Goal: Entertainment & Leisure: Consume media (video, audio)

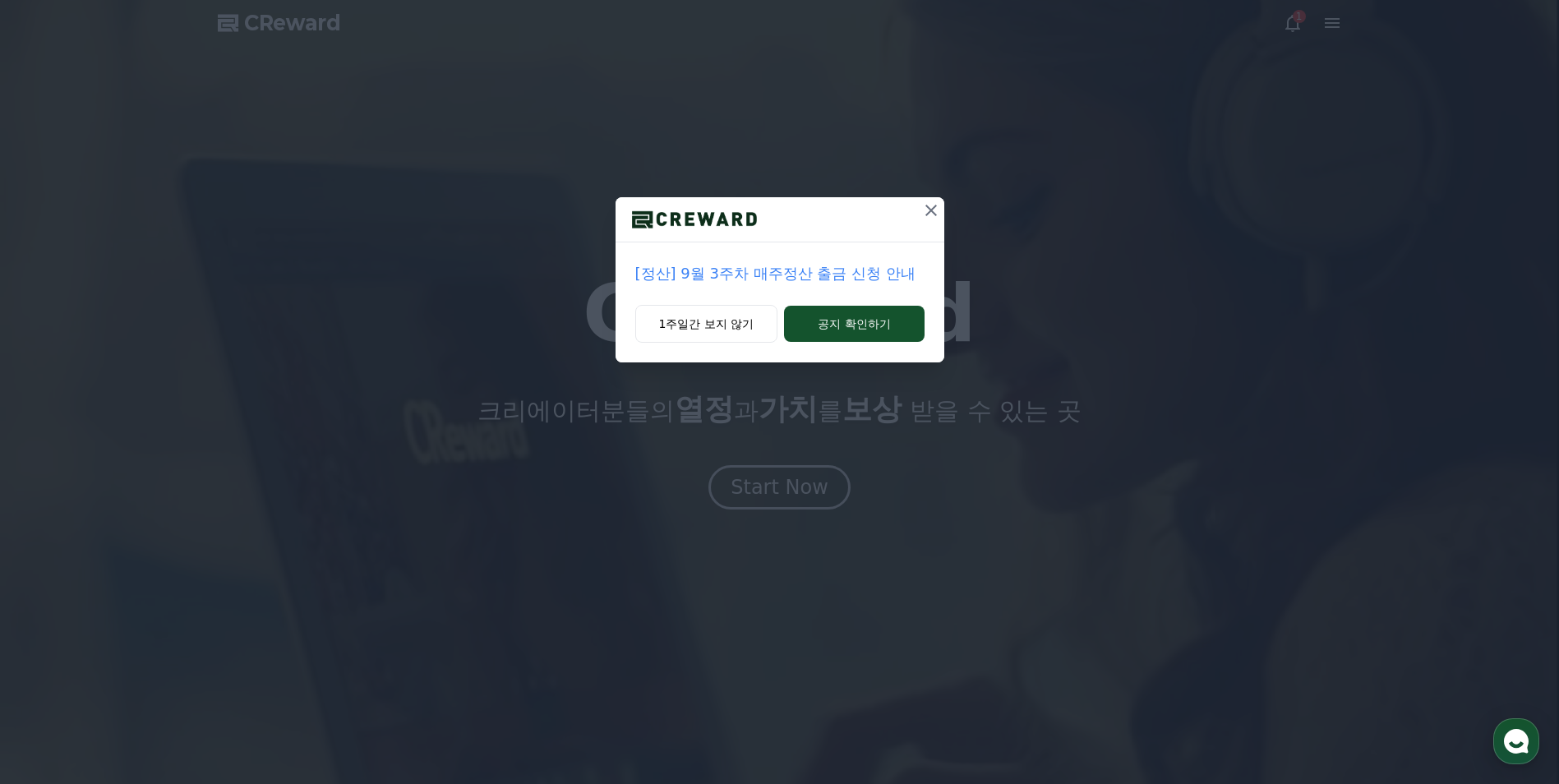
click at [929, 214] on icon at bounding box center [931, 211] width 20 height 20
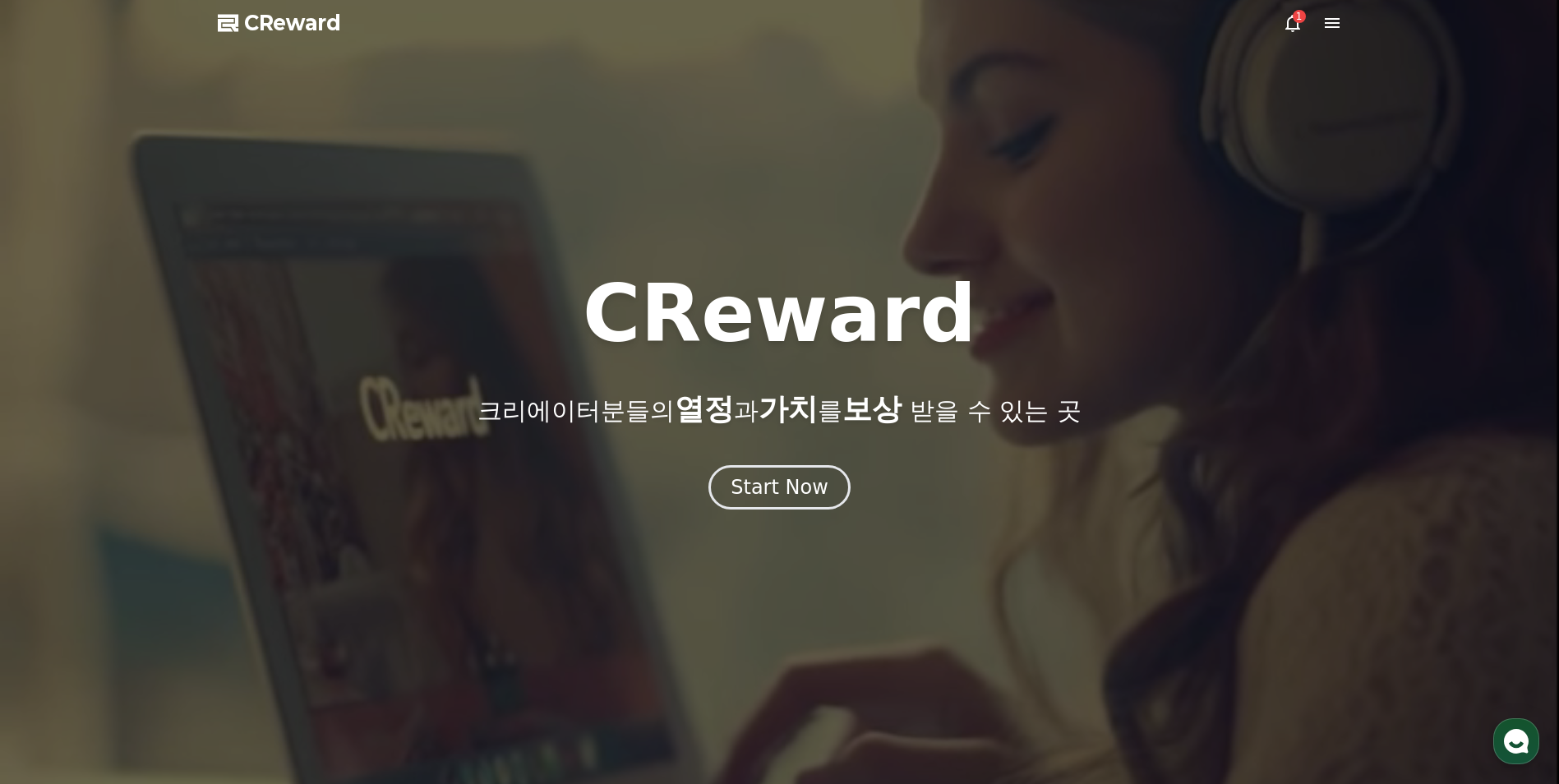
click at [1296, 29] on icon at bounding box center [1292, 23] width 15 height 17
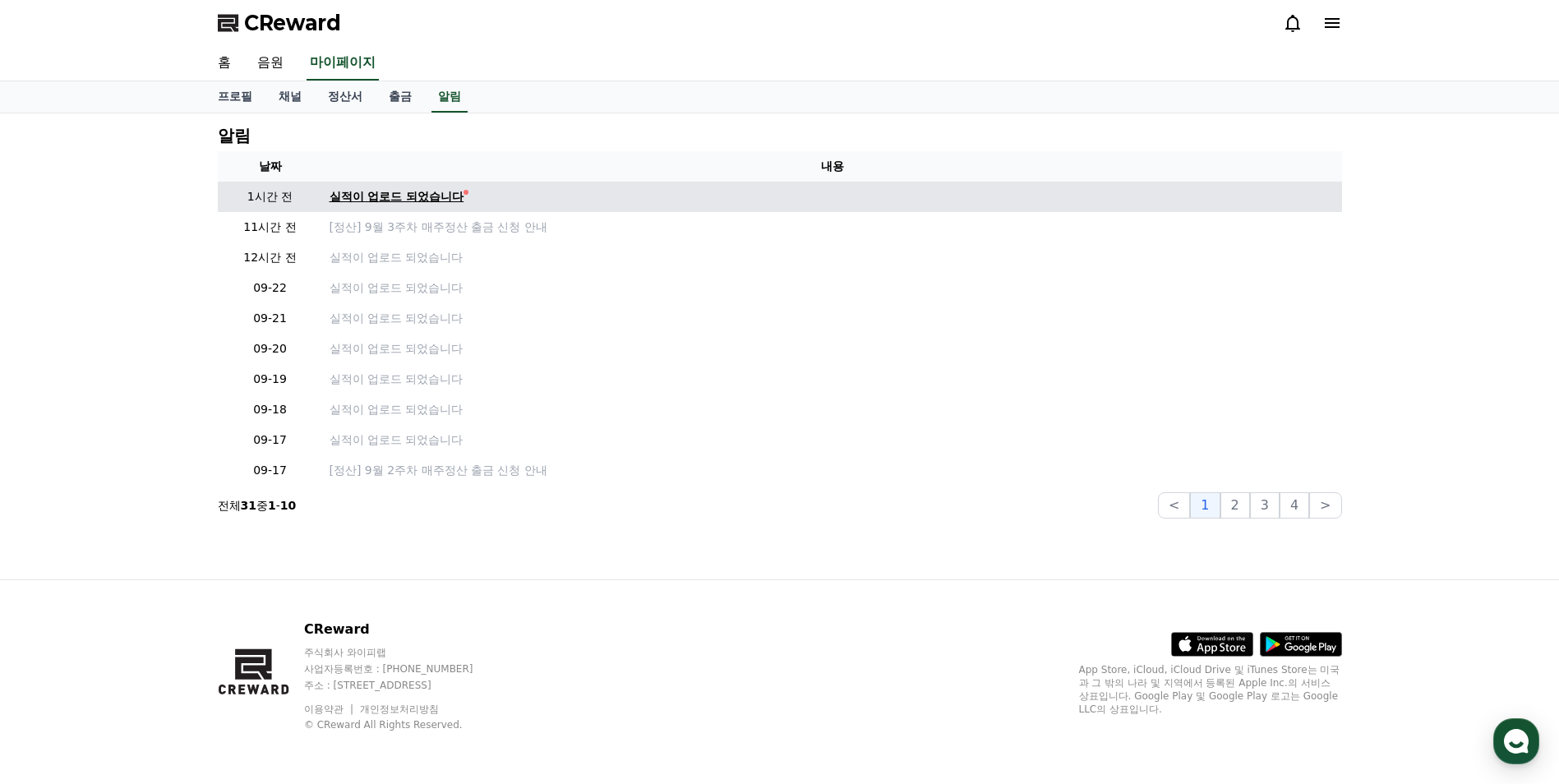
click at [390, 200] on div "실적이 업로드 되었습니다" at bounding box center [397, 196] width 135 height 17
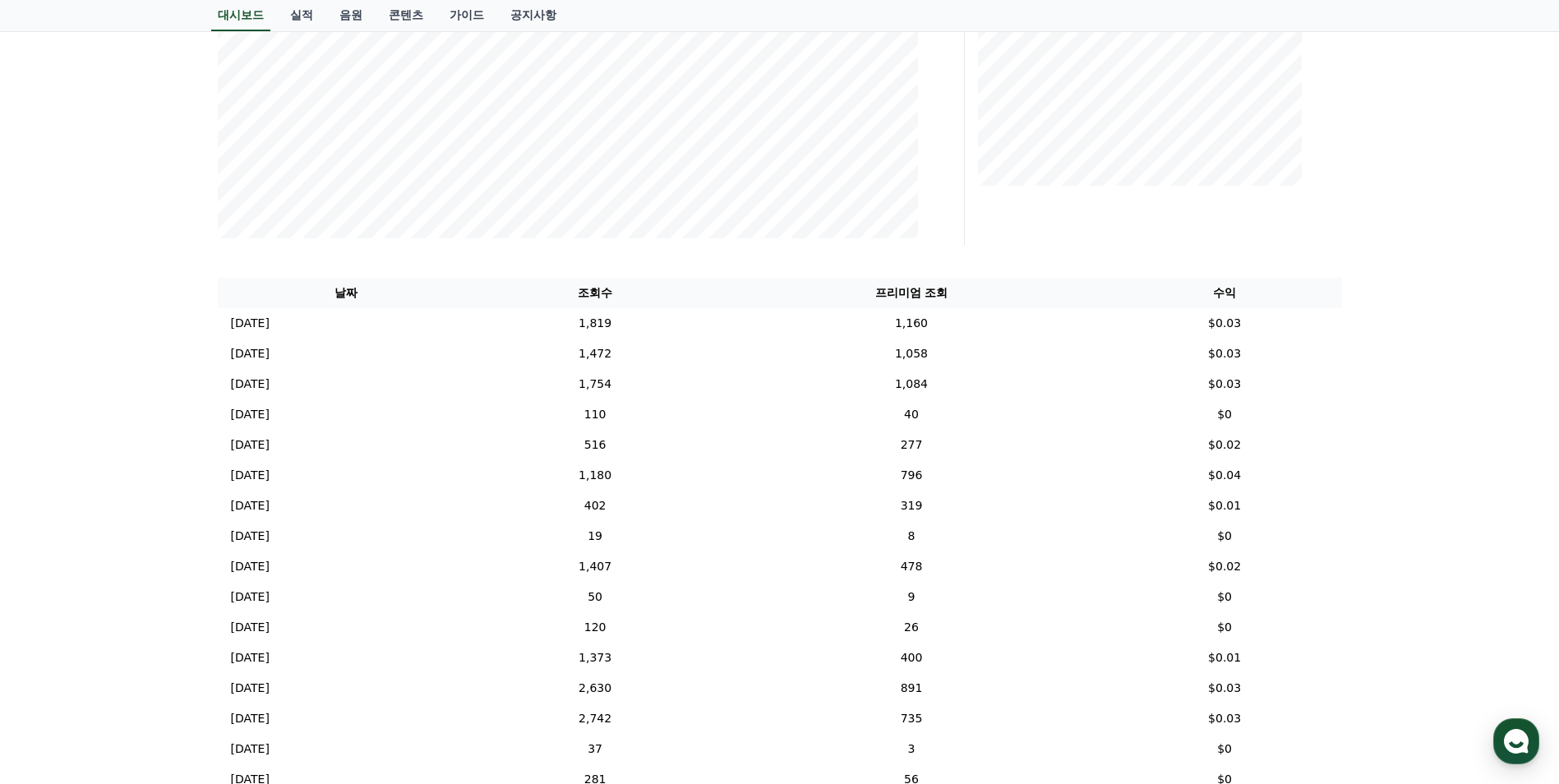
scroll to position [246, 0]
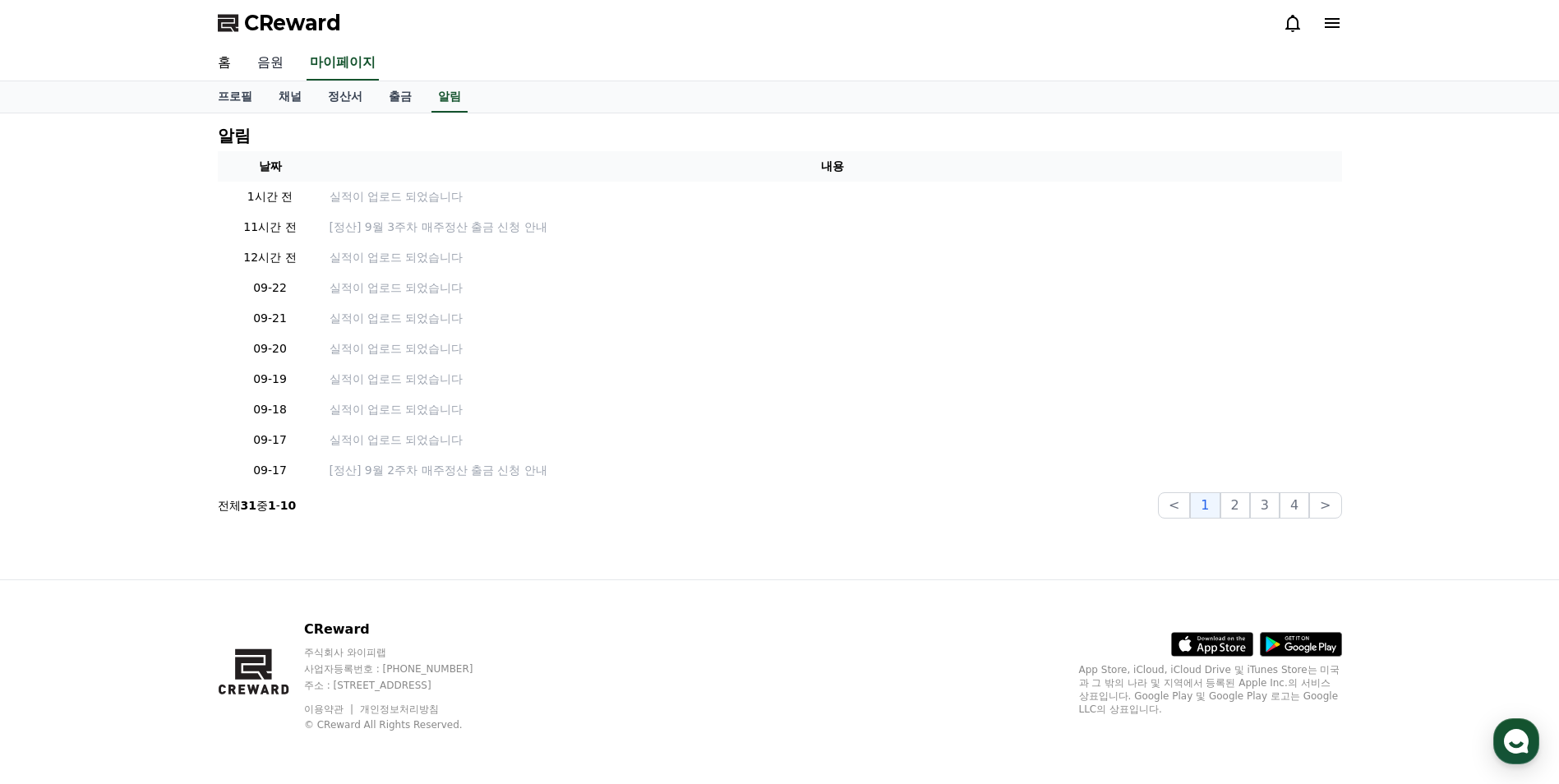
click at [269, 66] on link "음원" at bounding box center [270, 63] width 53 height 35
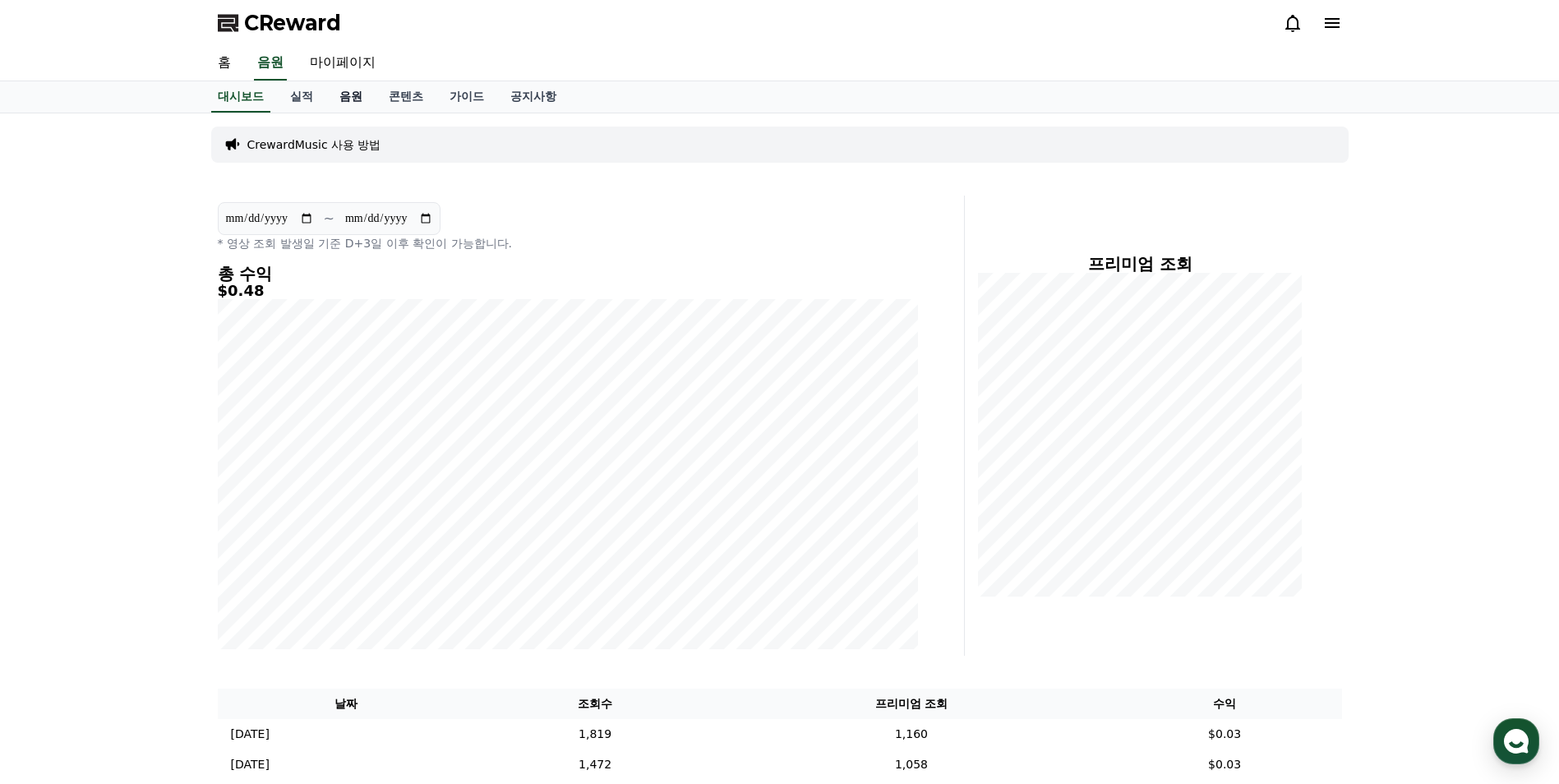
click at [347, 108] on link "음원" at bounding box center [351, 97] width 49 height 31
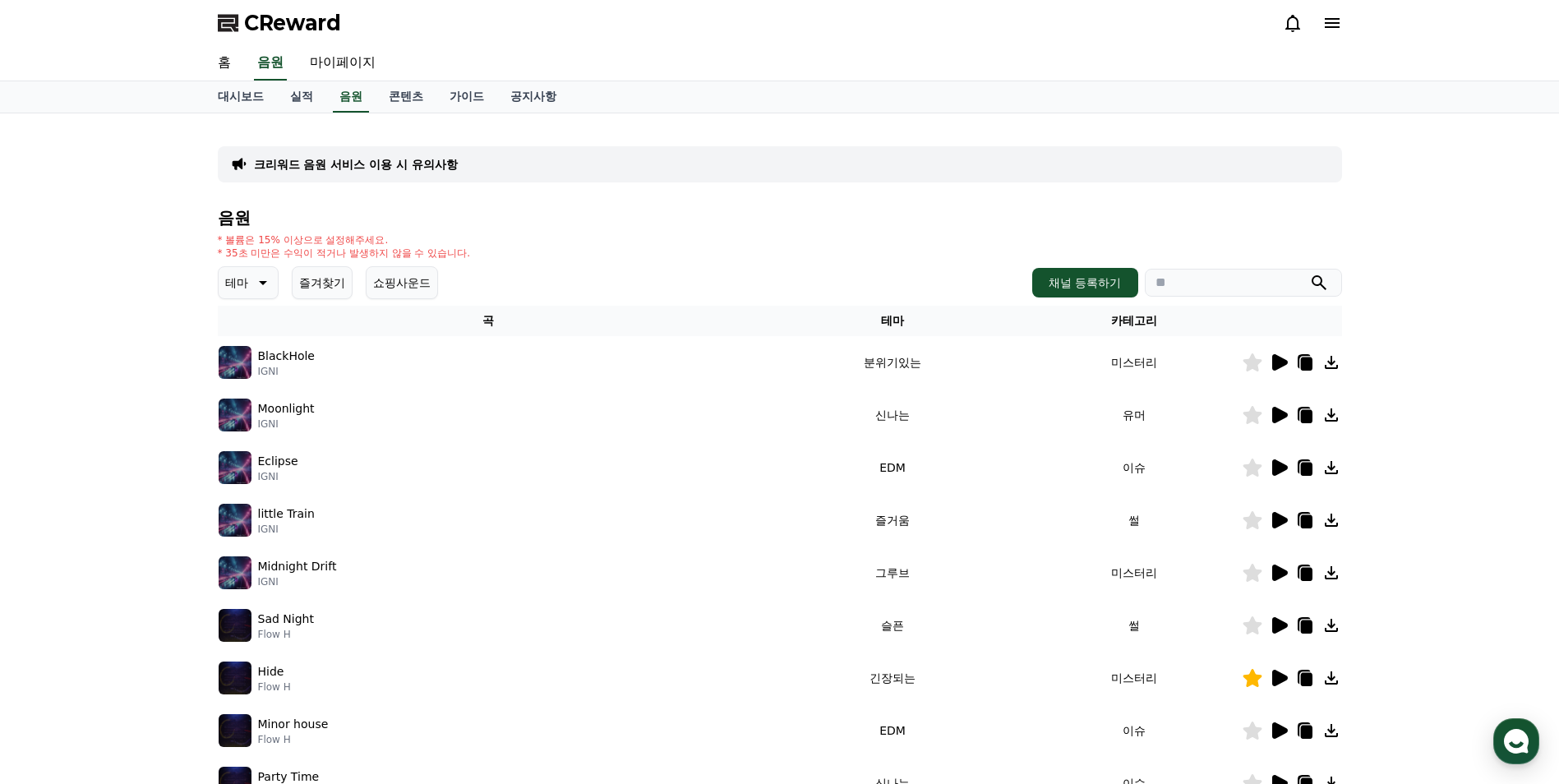
scroll to position [164, 0]
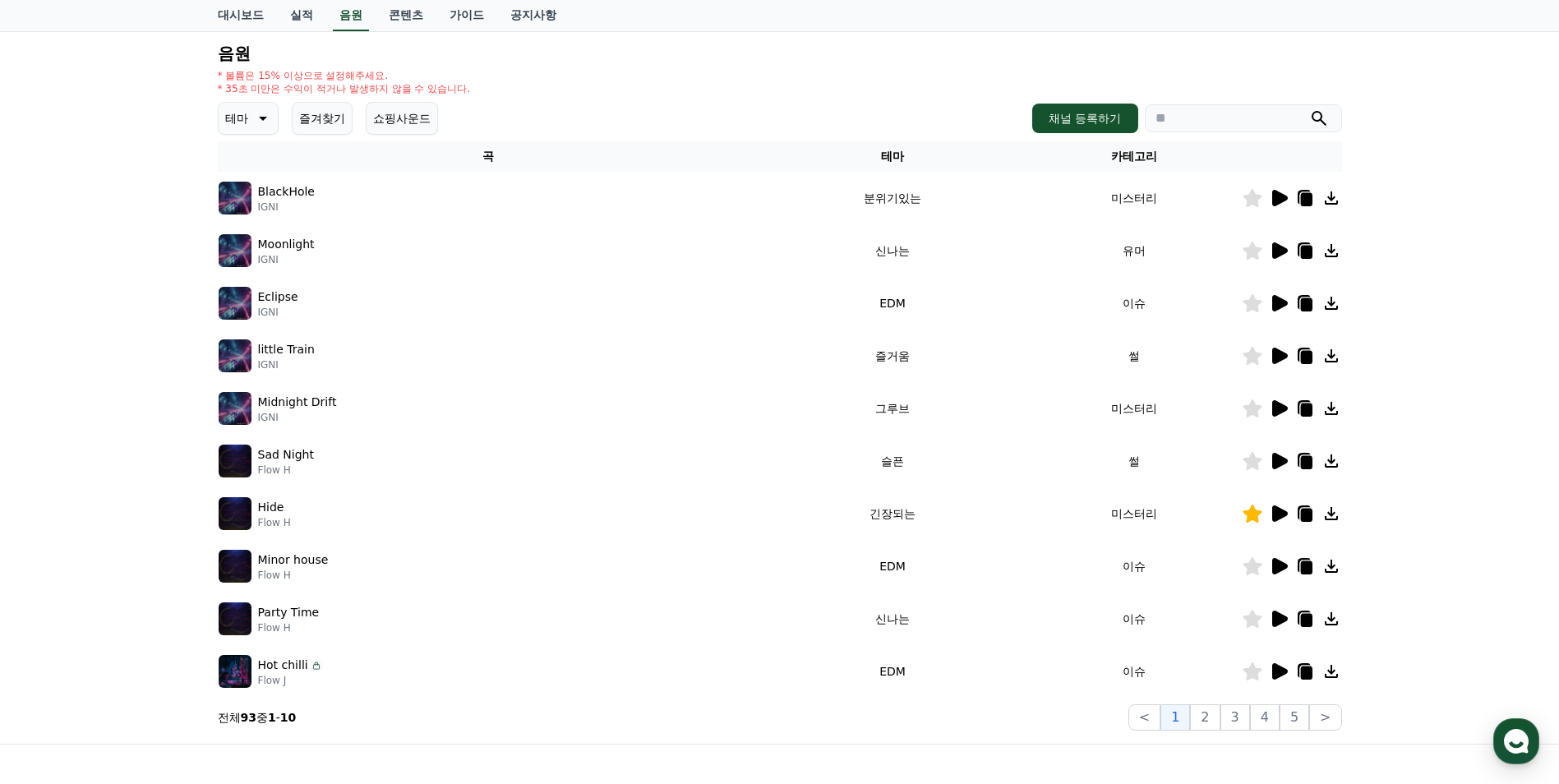
click at [1275, 207] on icon at bounding box center [1279, 198] width 20 height 20
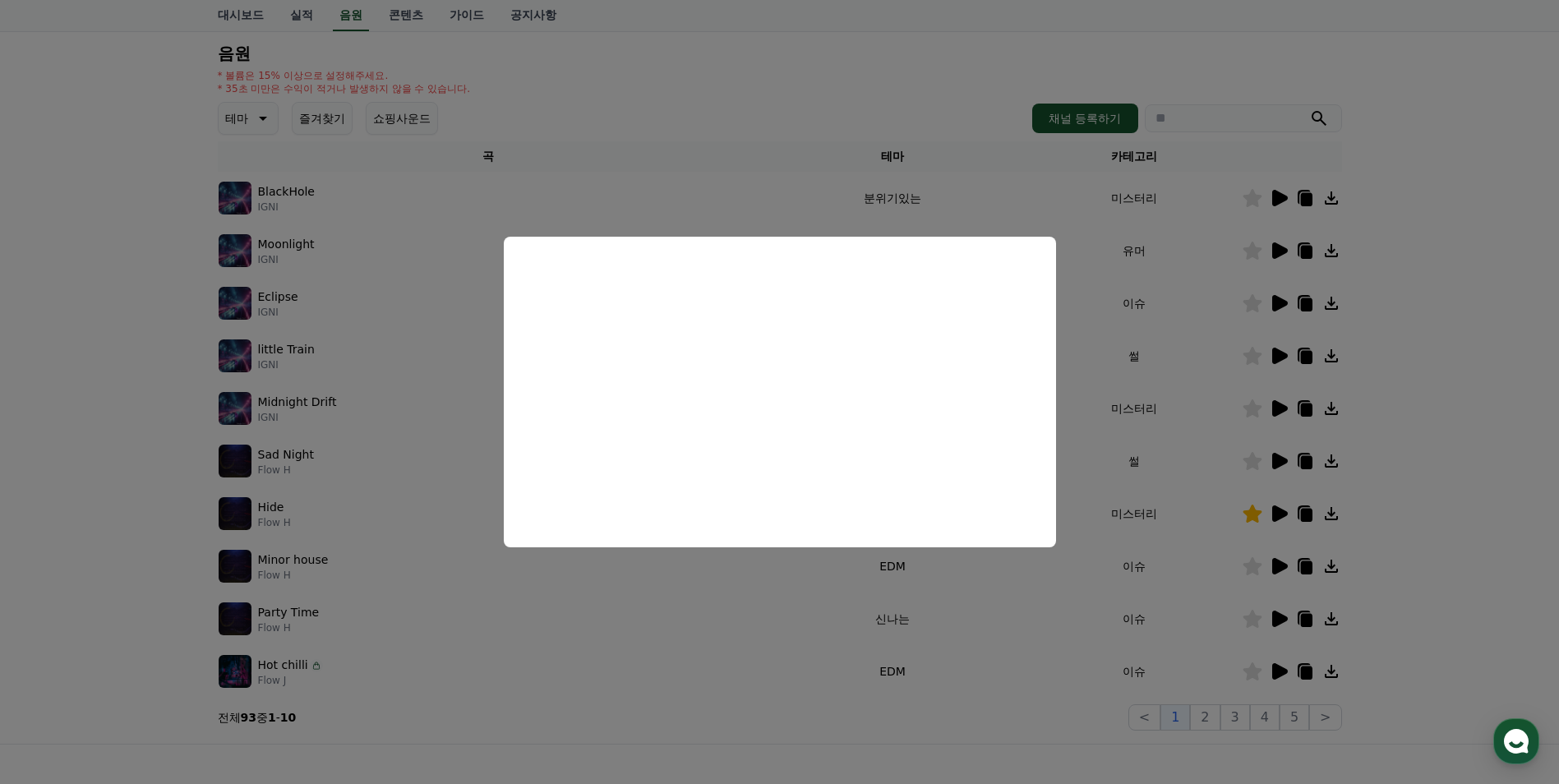
click at [794, 614] on button "close modal" at bounding box center [780, 392] width 1559 height 784
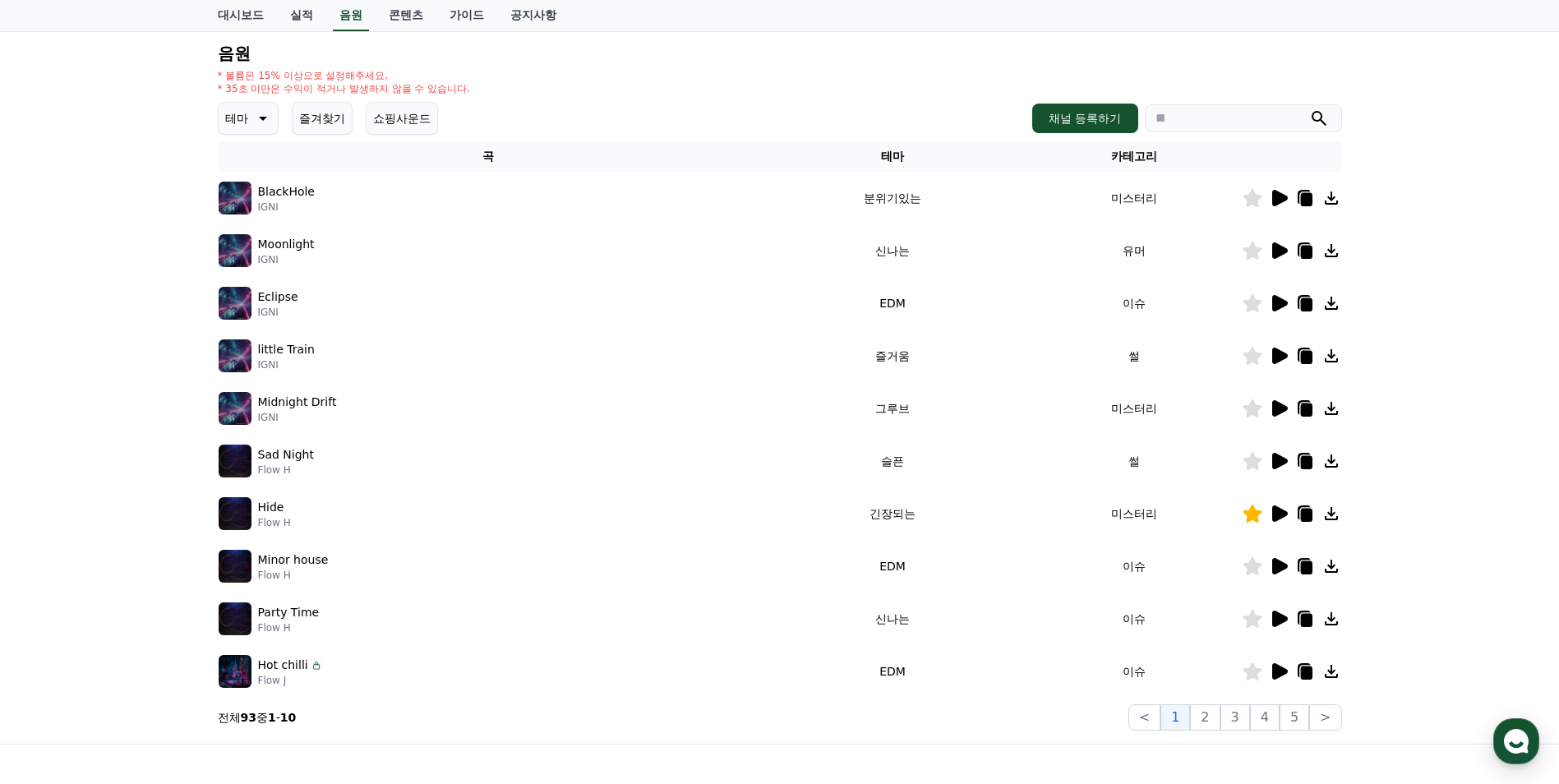
click at [1271, 256] on icon at bounding box center [1279, 251] width 20 height 20
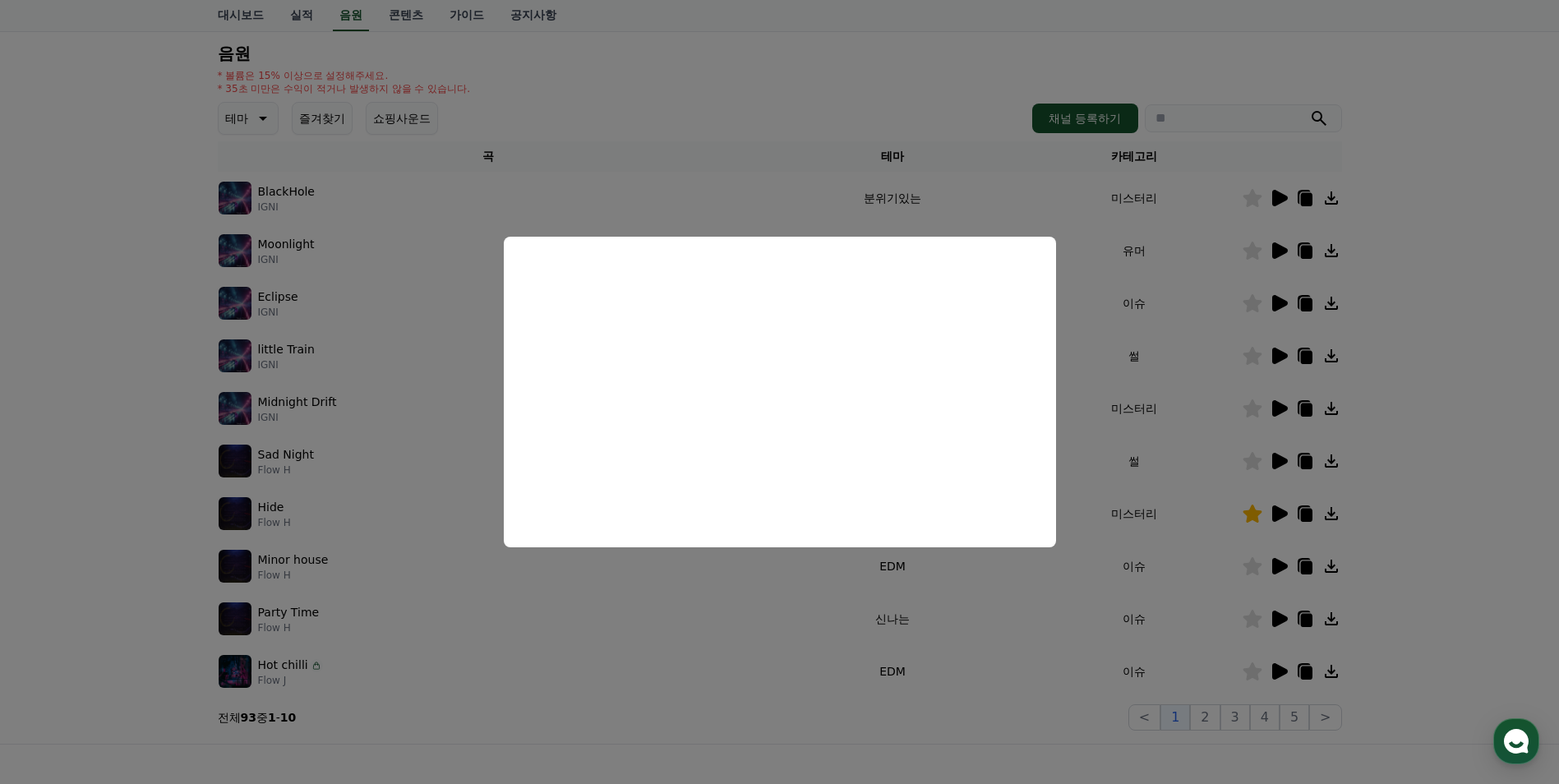
click at [424, 417] on button "close modal" at bounding box center [780, 392] width 1559 height 784
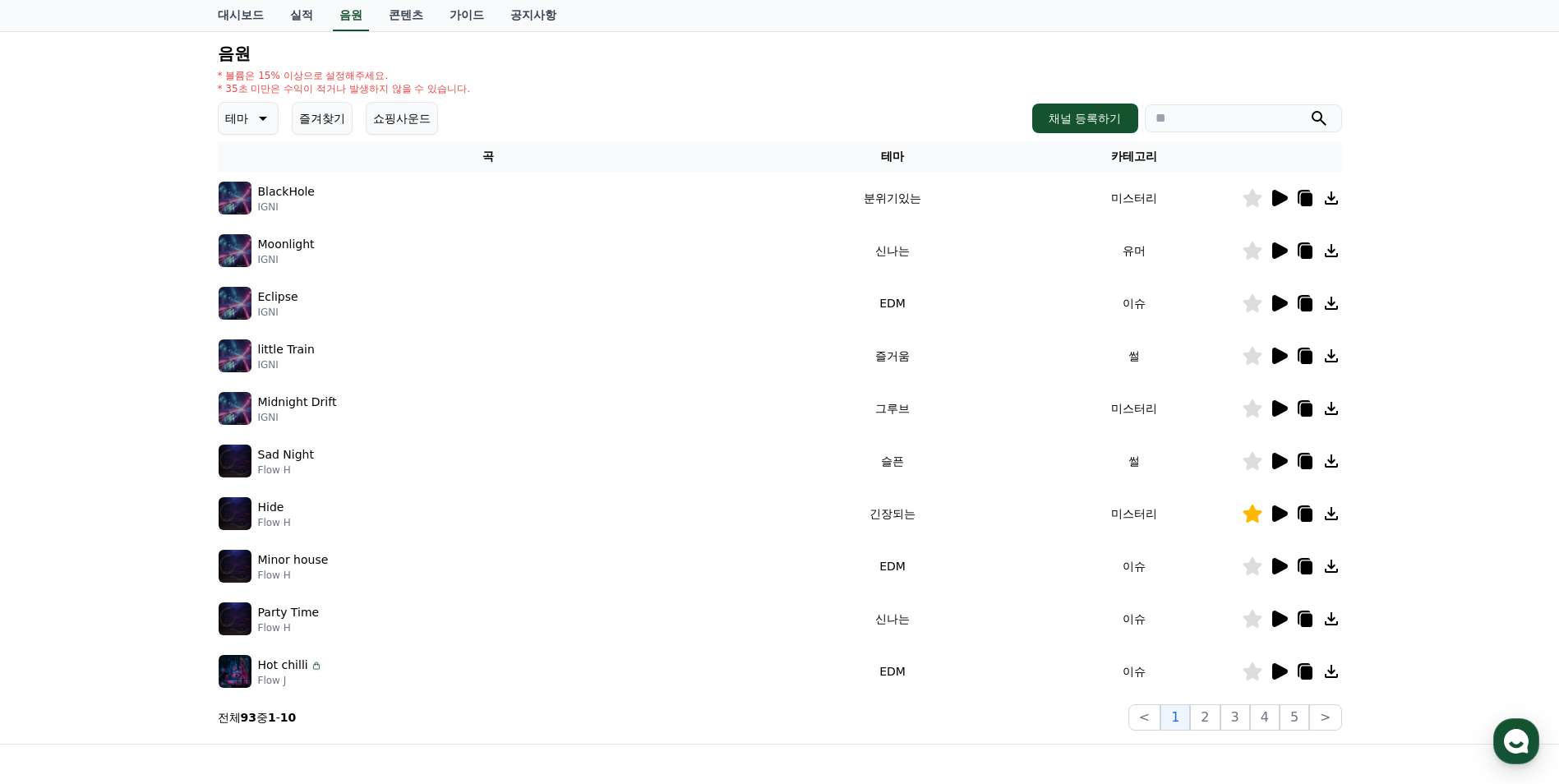
click at [1271, 306] on icon at bounding box center [1279, 303] width 20 height 20
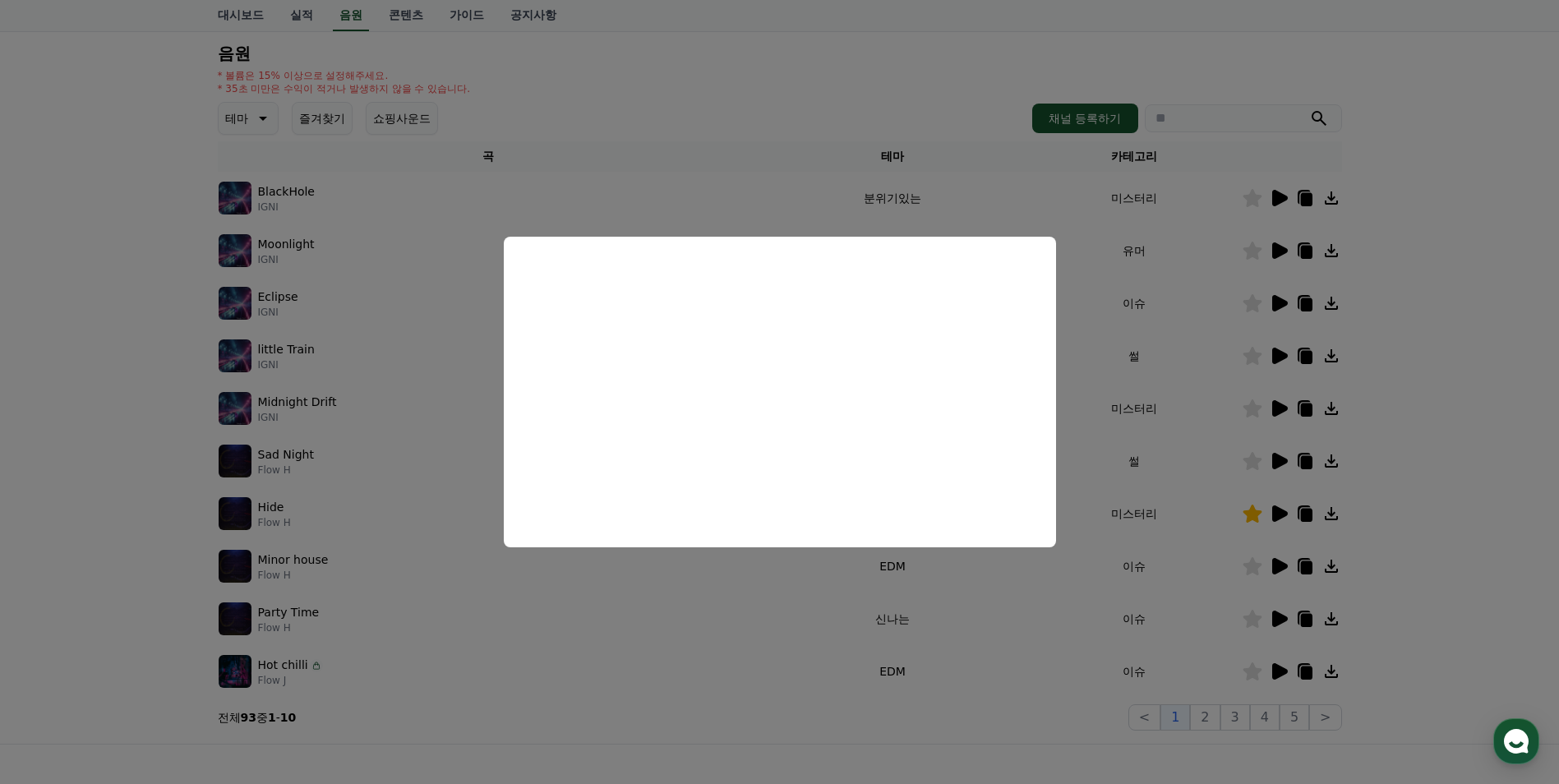
click at [732, 603] on button "close modal" at bounding box center [780, 392] width 1559 height 784
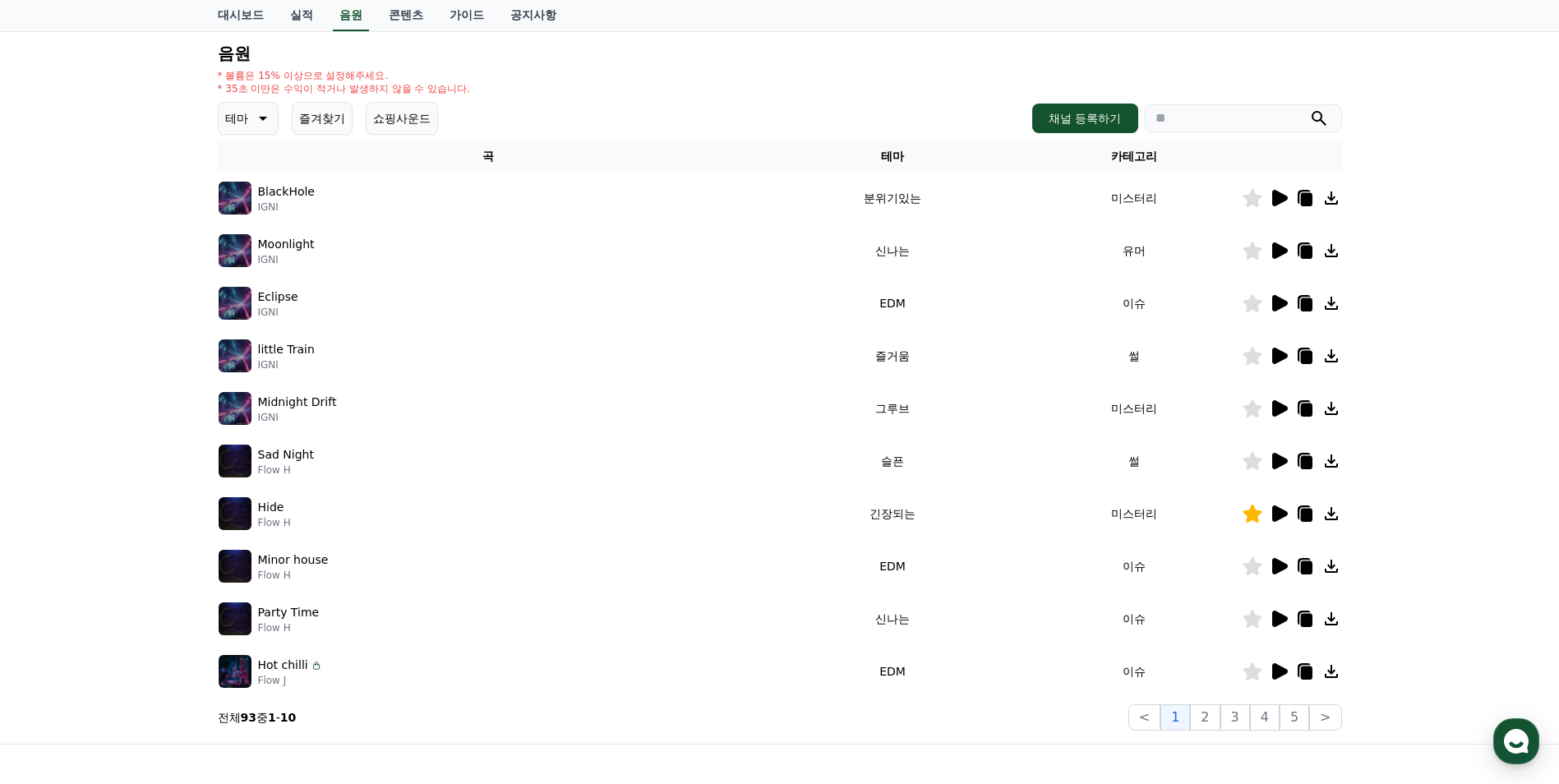
click at [1277, 463] on icon at bounding box center [1279, 461] width 16 height 16
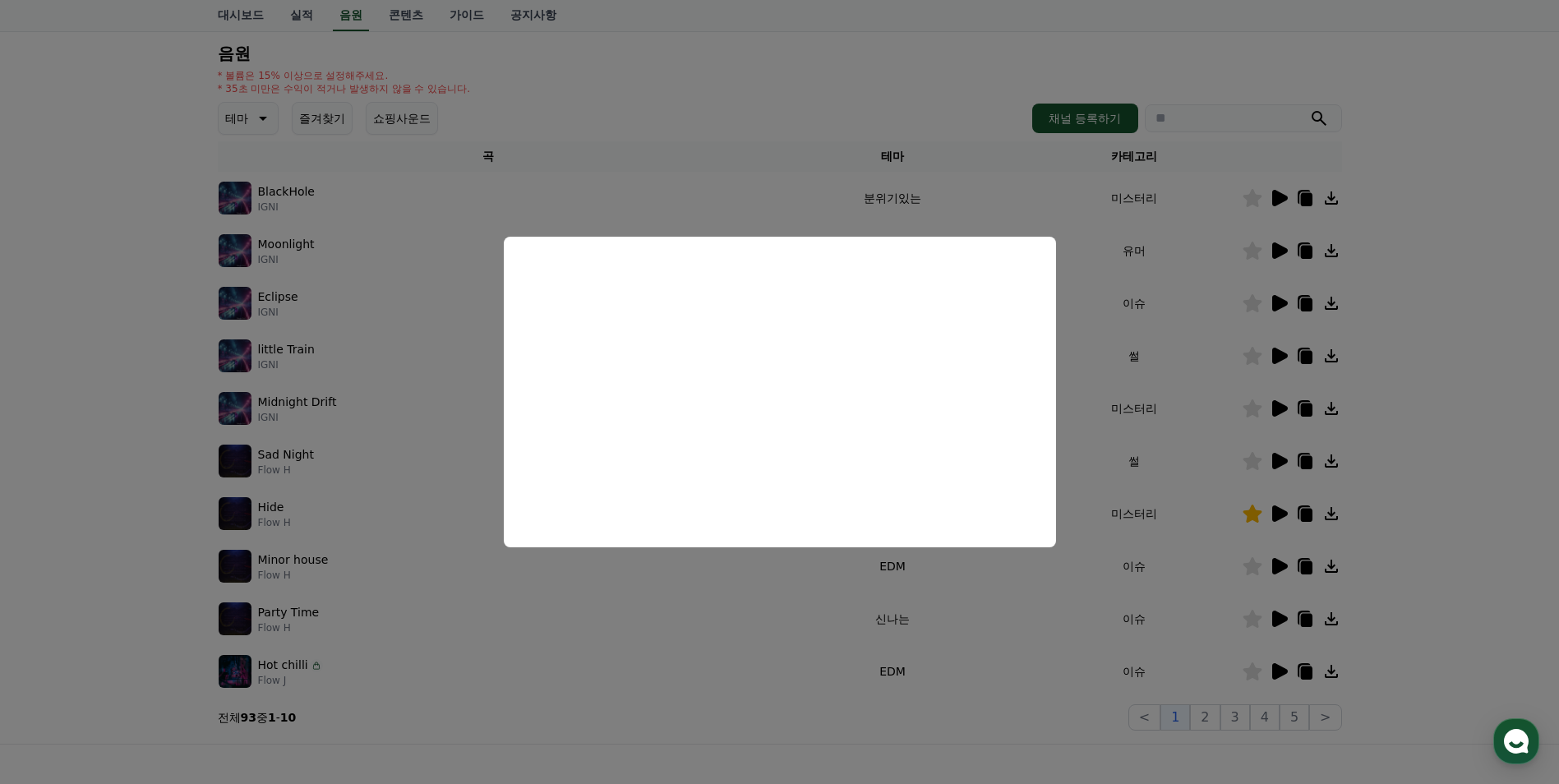
click at [703, 598] on button "close modal" at bounding box center [780, 392] width 1559 height 784
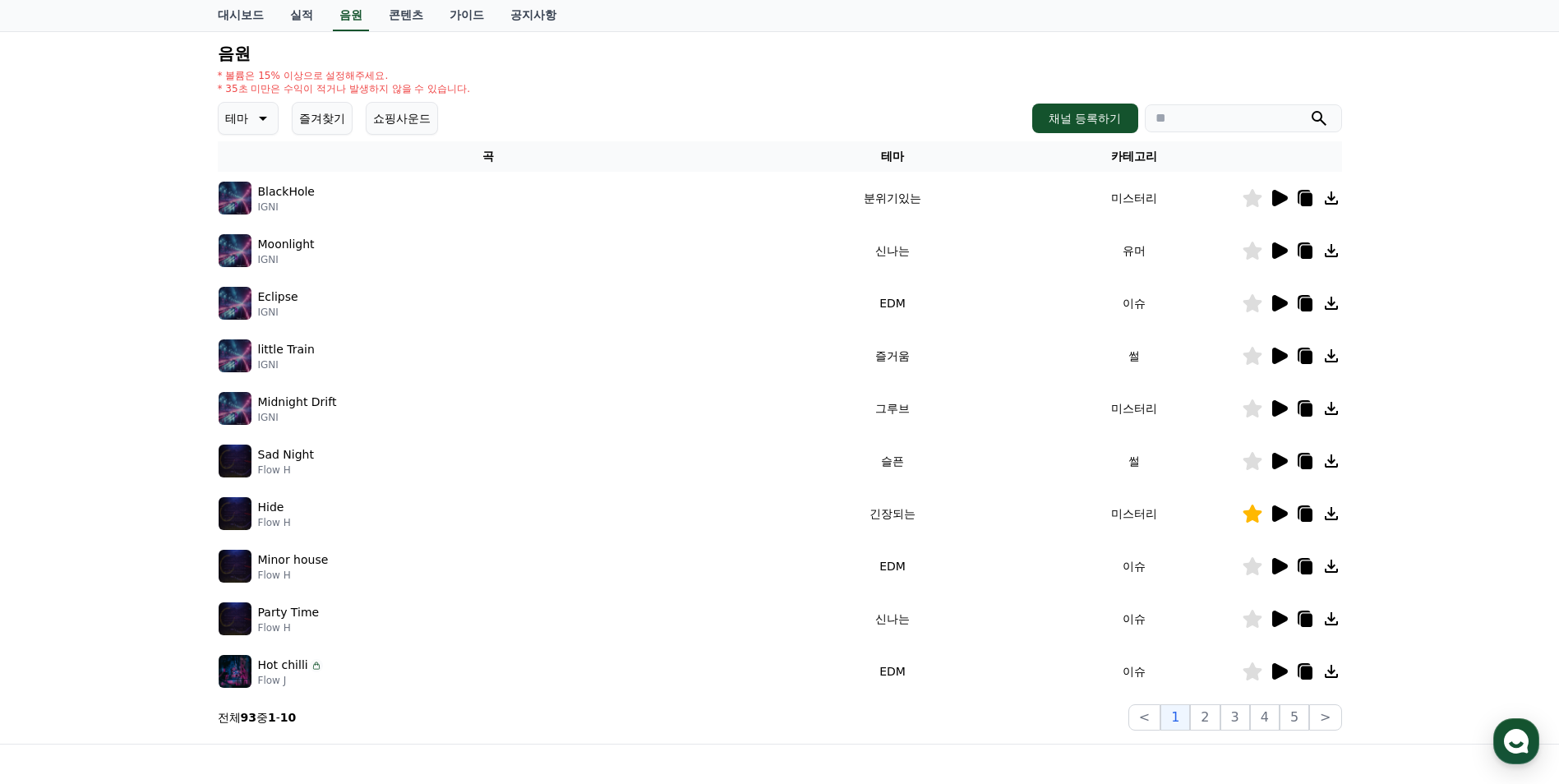
click at [1304, 202] on icon at bounding box center [1305, 200] width 12 height 13
click at [1275, 251] on icon at bounding box center [1279, 251] width 16 height 16
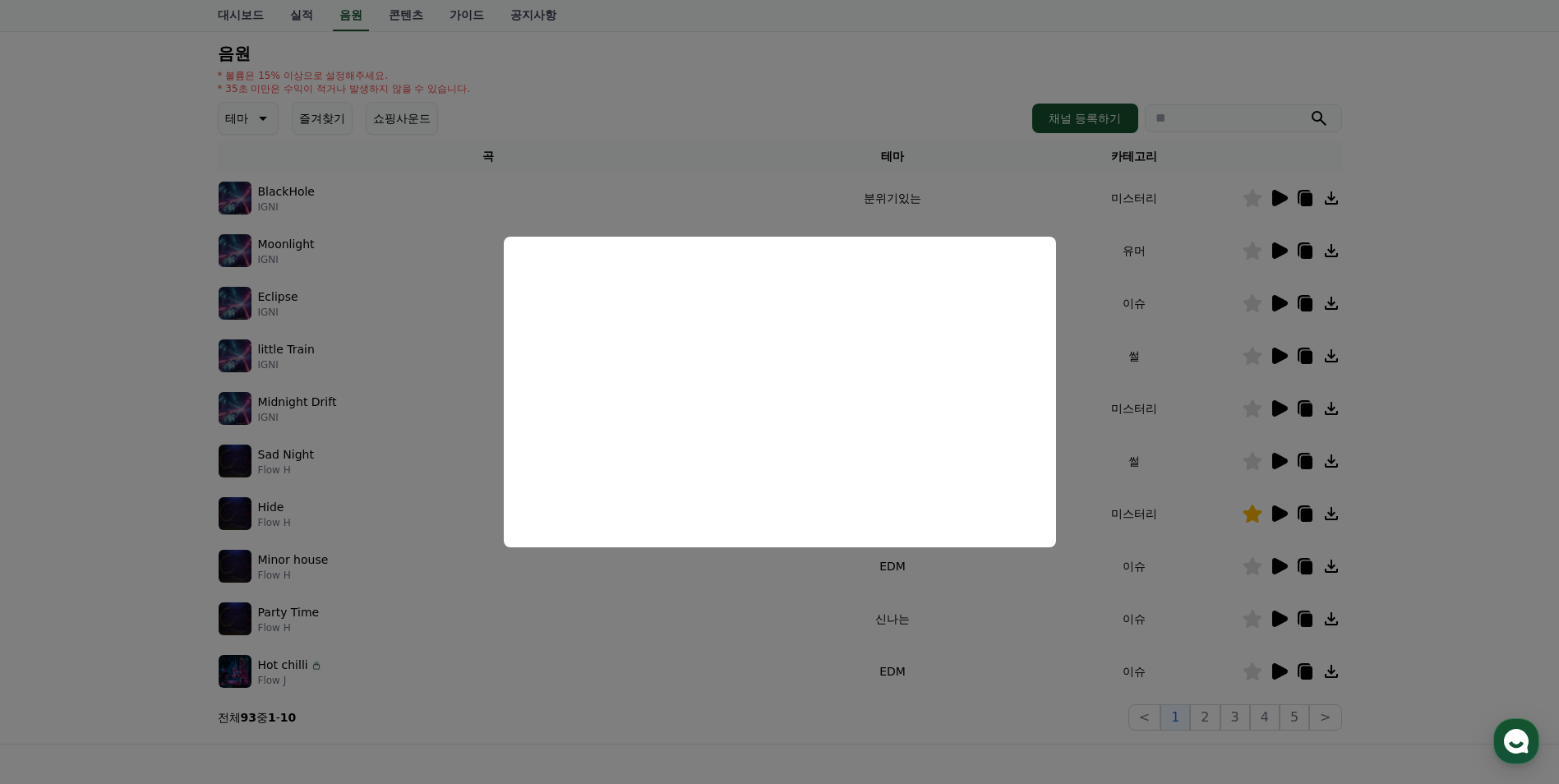
drag, startPoint x: 506, startPoint y: 591, endPoint x: 514, endPoint y: 590, distance: 8.1
click at [506, 591] on button "close modal" at bounding box center [780, 392] width 1559 height 784
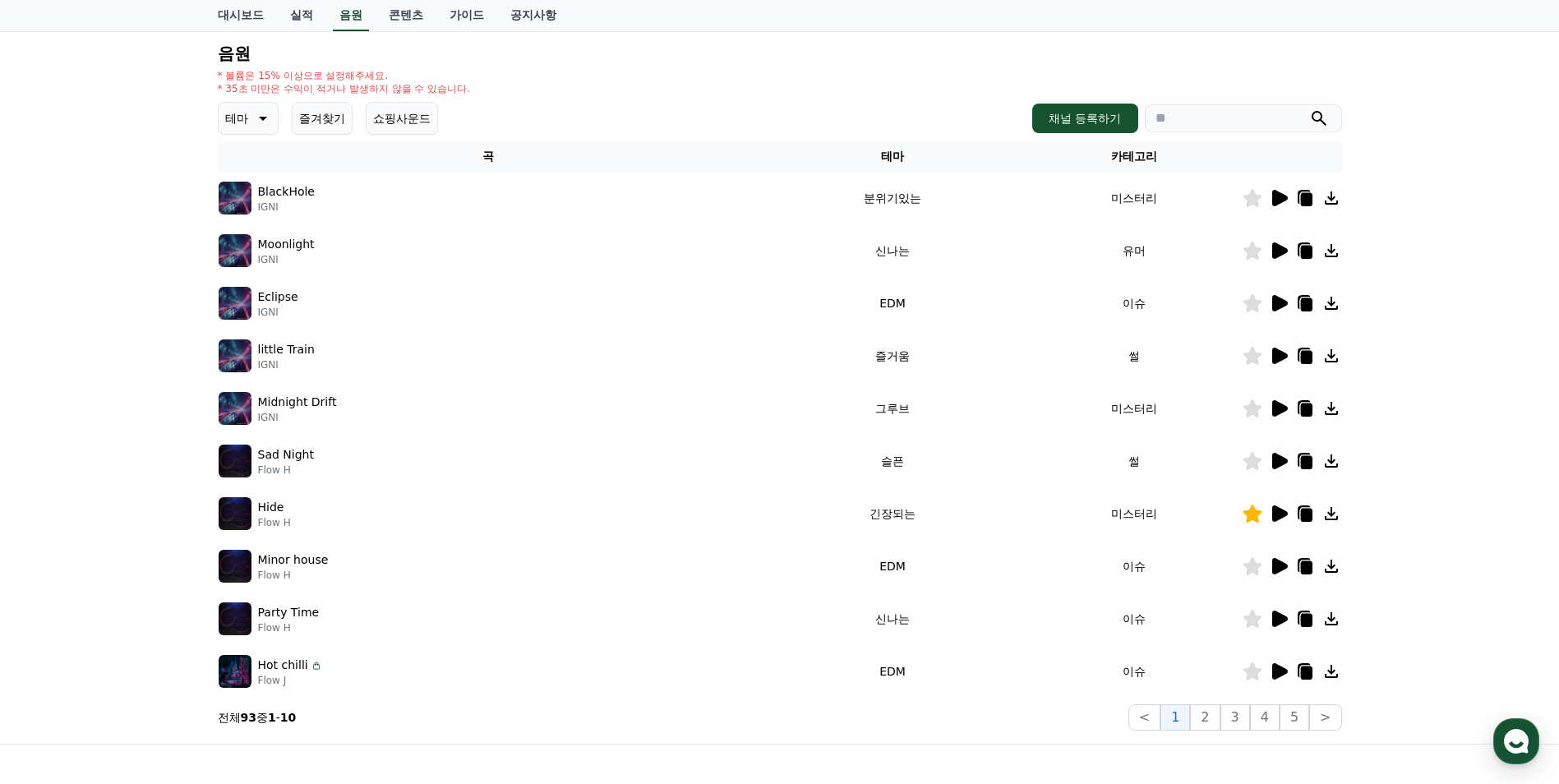
click at [1280, 301] on icon at bounding box center [1279, 303] width 16 height 16
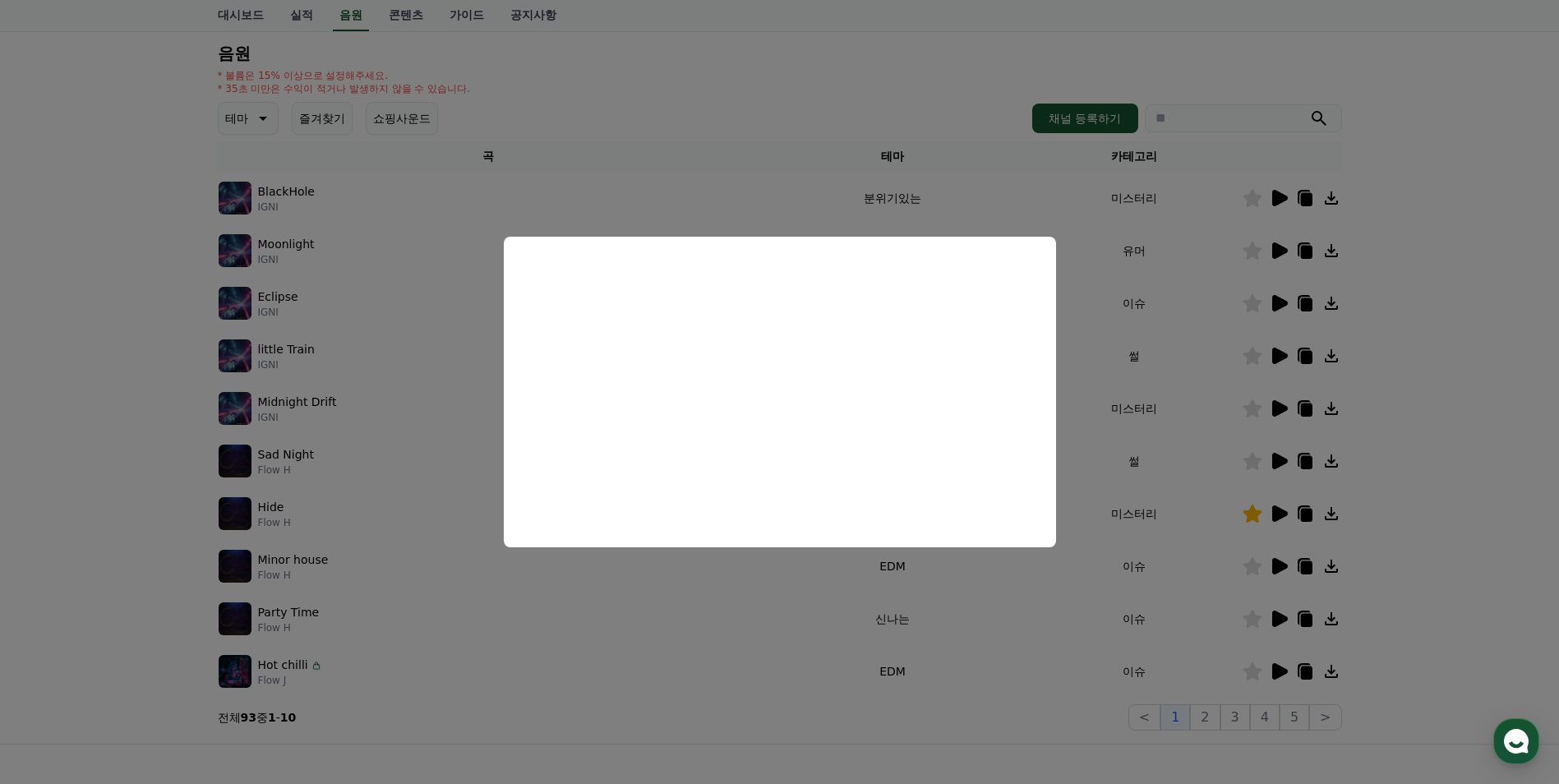
click at [687, 616] on button "close modal" at bounding box center [780, 392] width 1559 height 784
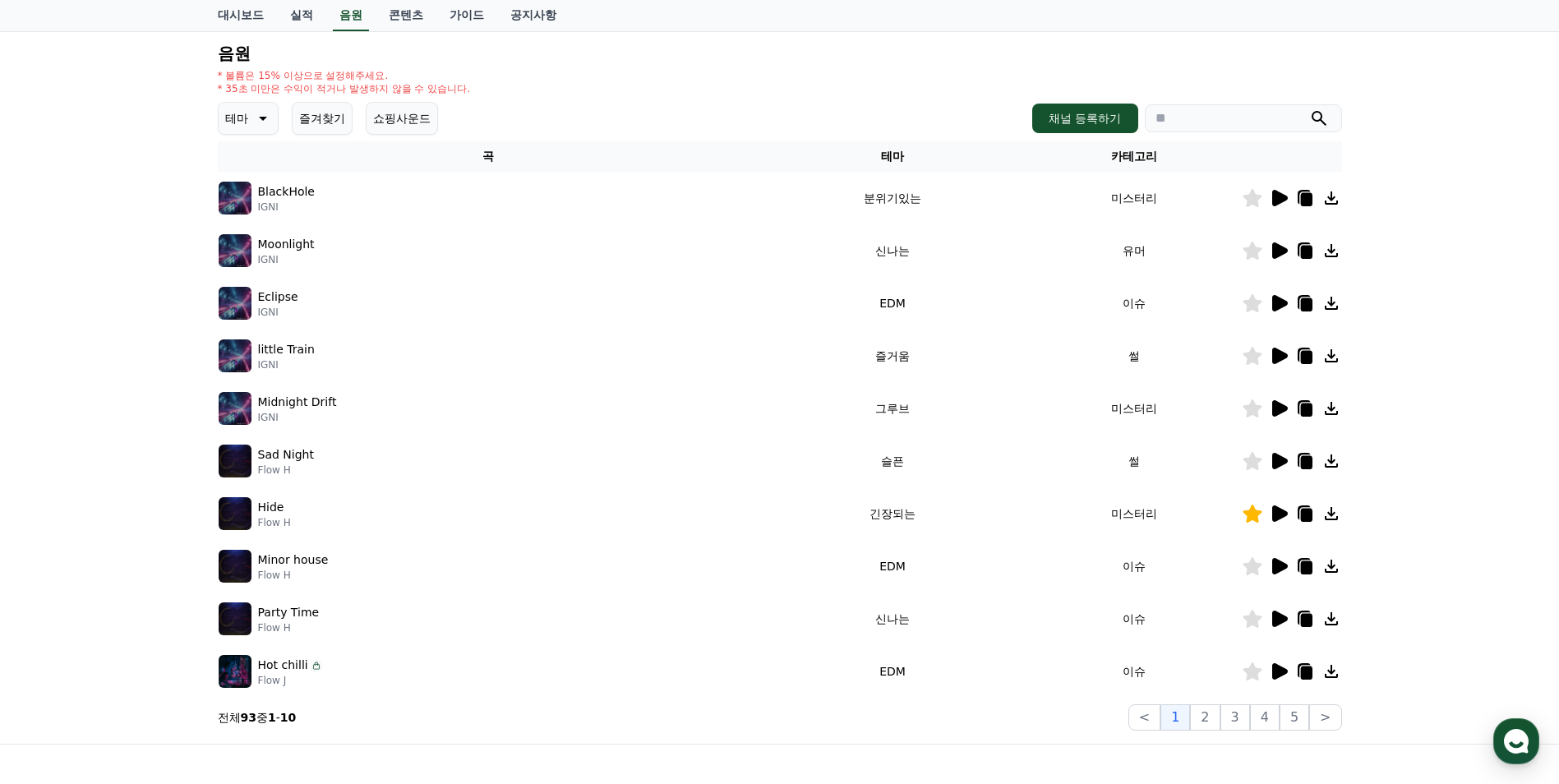
click at [1279, 353] on icon at bounding box center [1279, 356] width 16 height 16
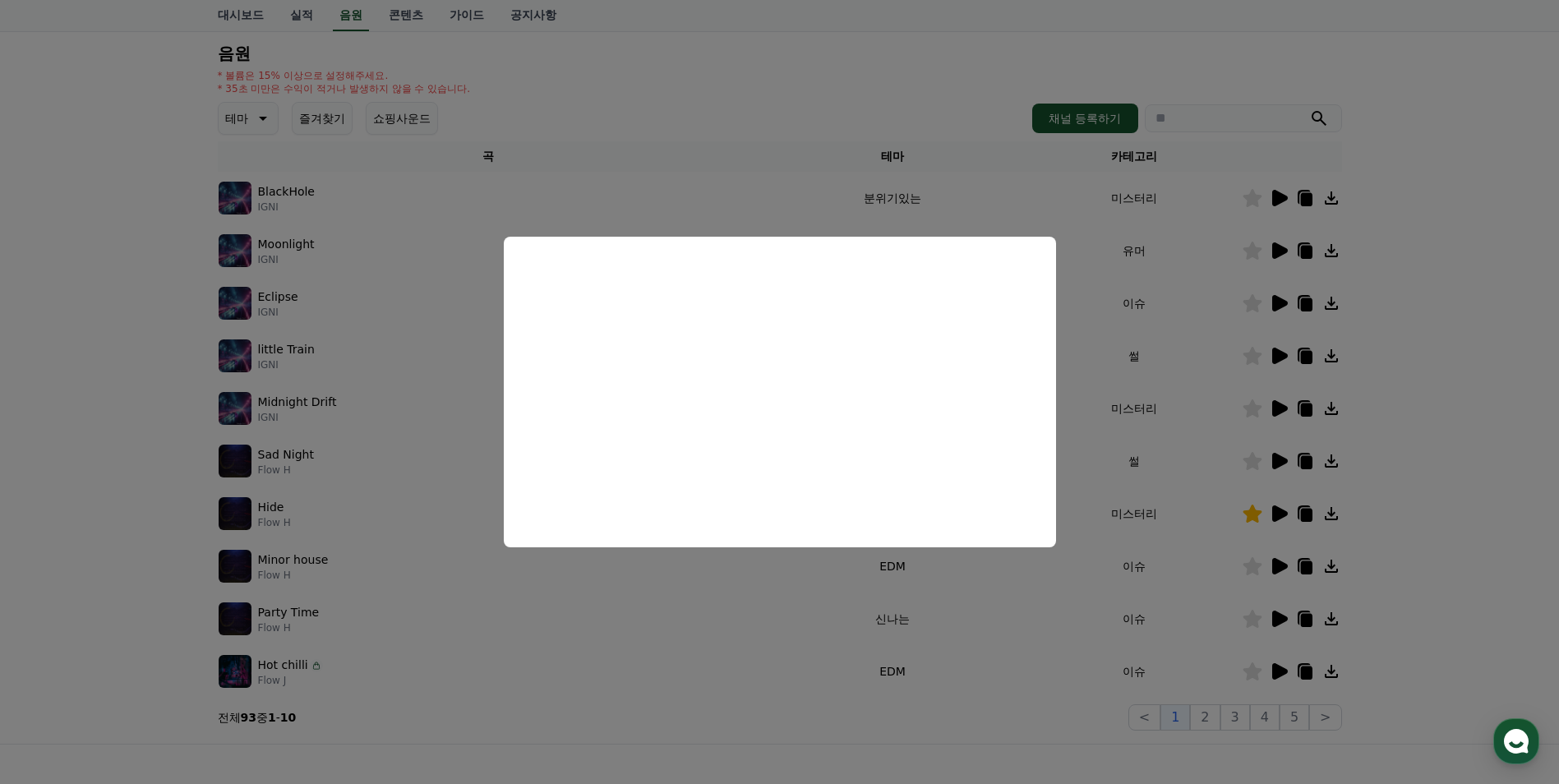
click at [693, 608] on button "close modal" at bounding box center [780, 392] width 1559 height 784
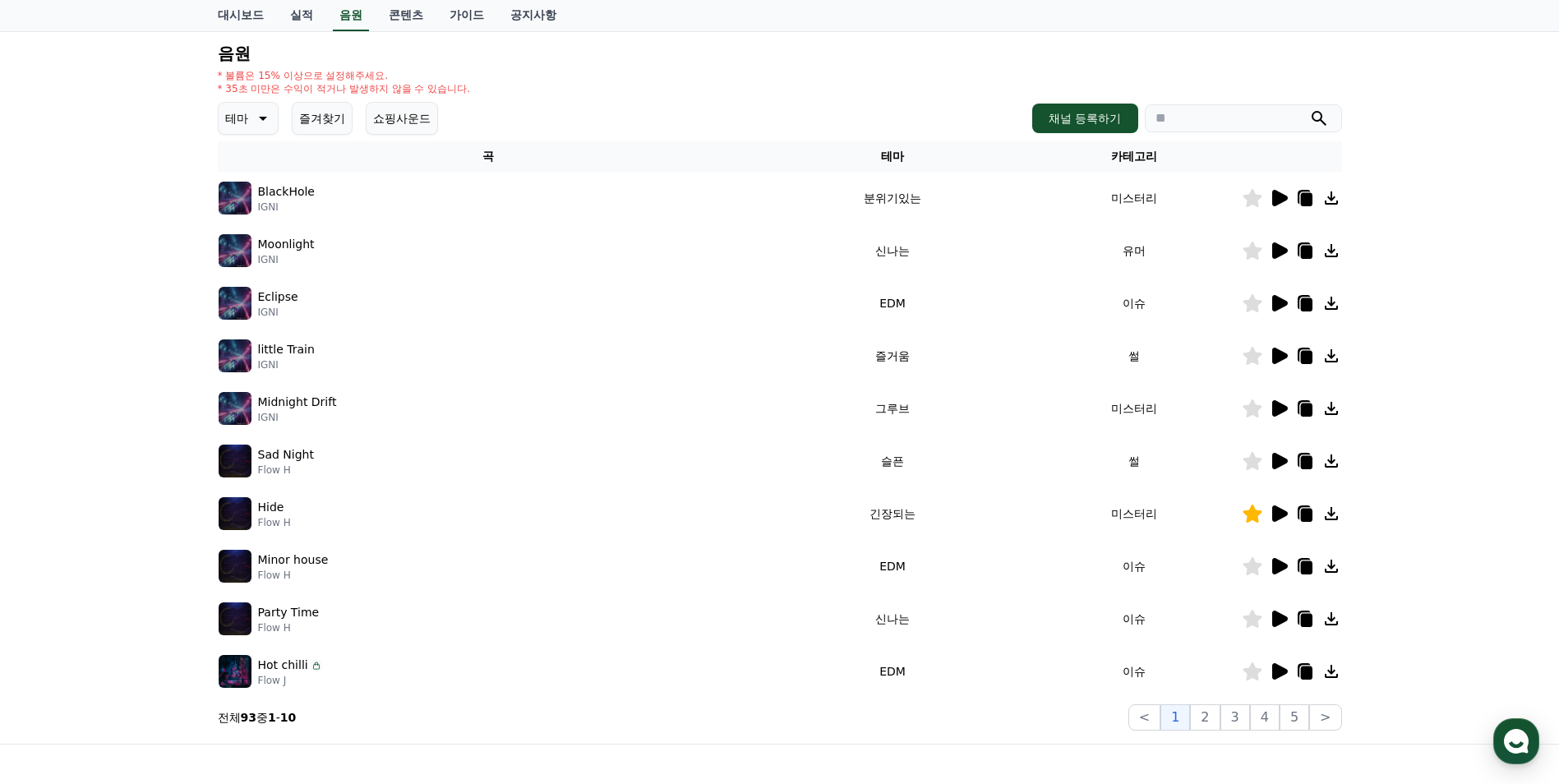
click at [1271, 408] on icon at bounding box center [1279, 408] width 16 height 16
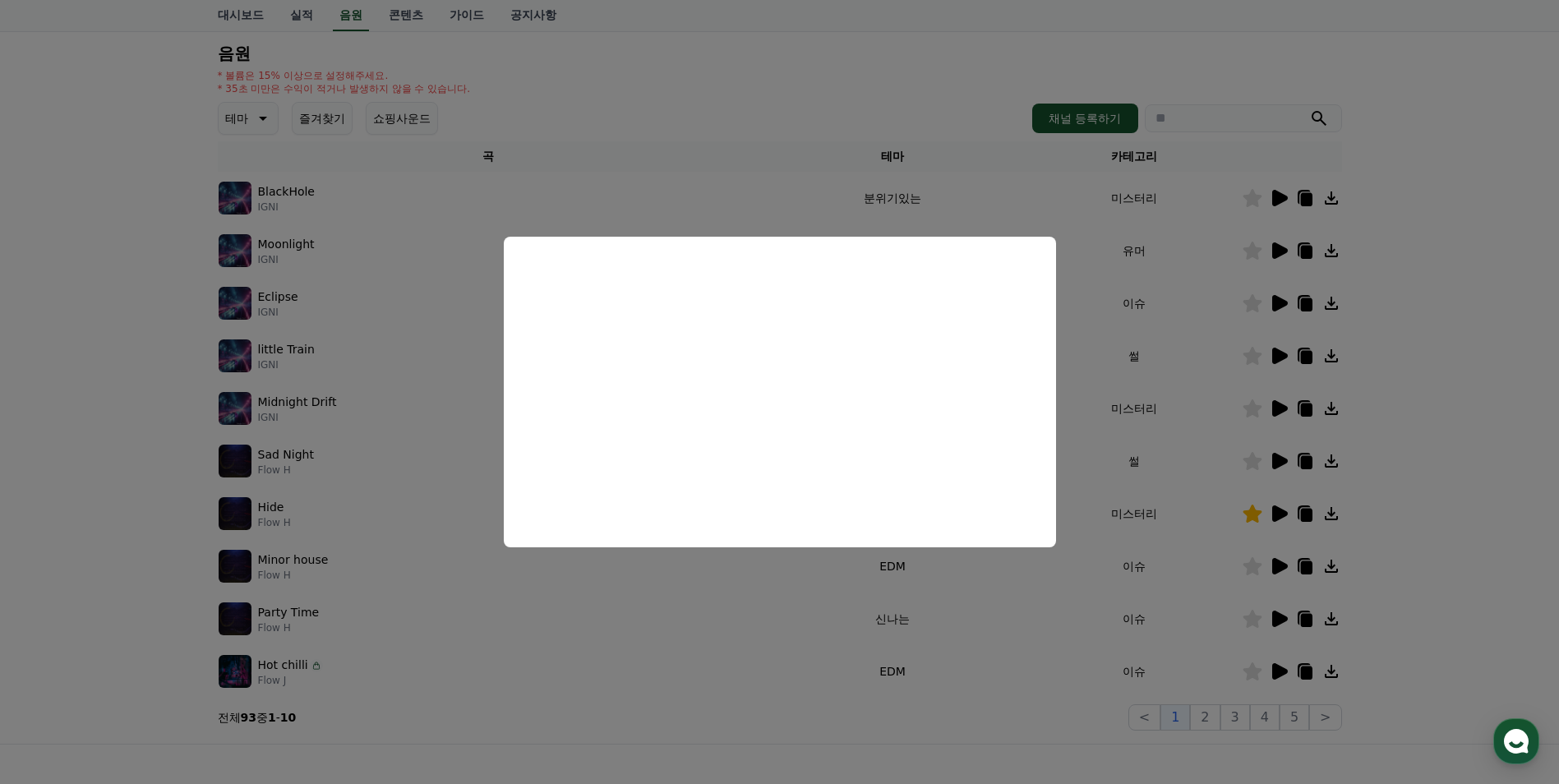
click at [759, 610] on button "close modal" at bounding box center [780, 392] width 1559 height 784
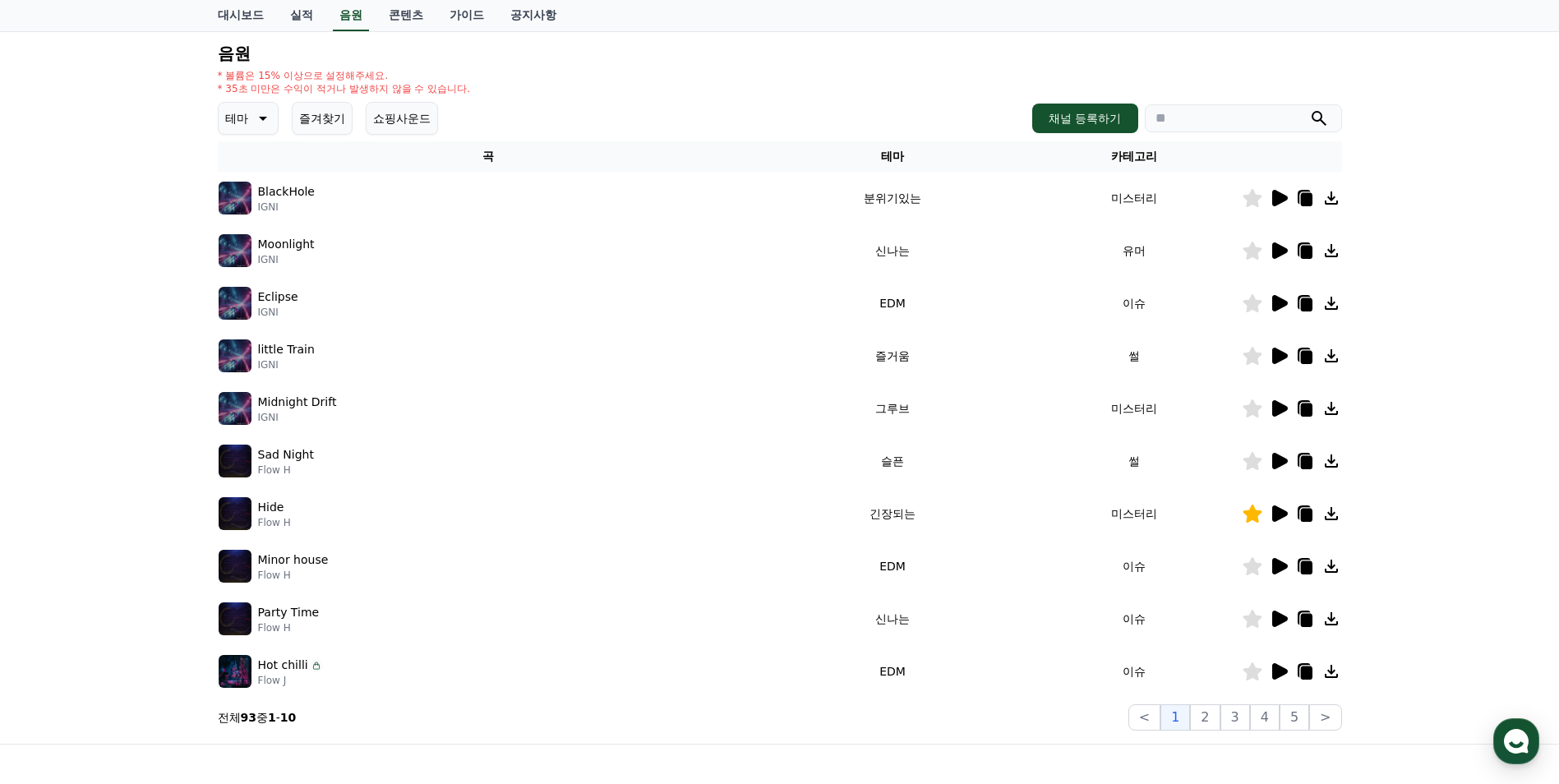
click at [1280, 671] on icon at bounding box center [1279, 671] width 16 height 16
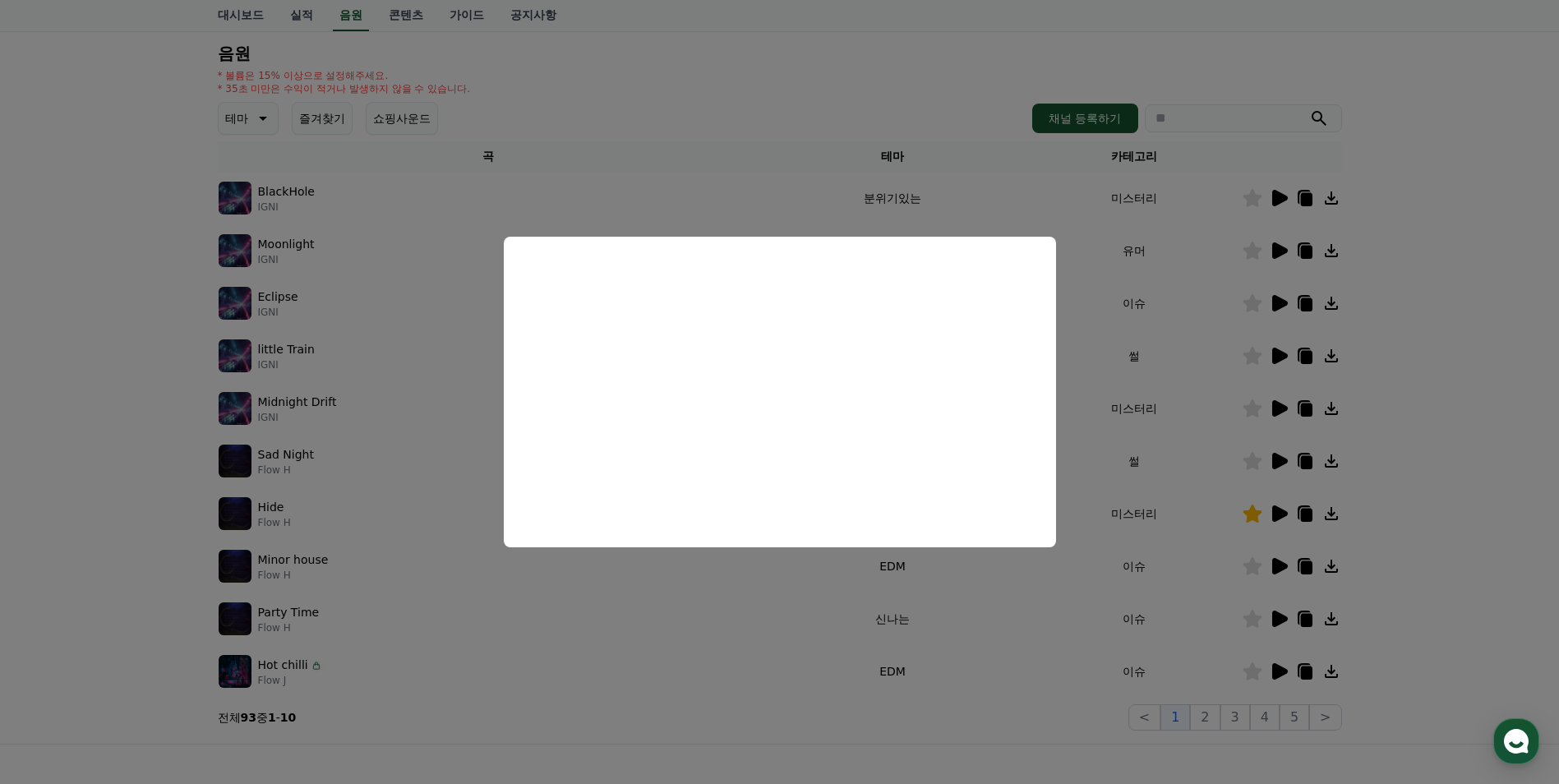
click at [779, 609] on button "close modal" at bounding box center [780, 392] width 1559 height 784
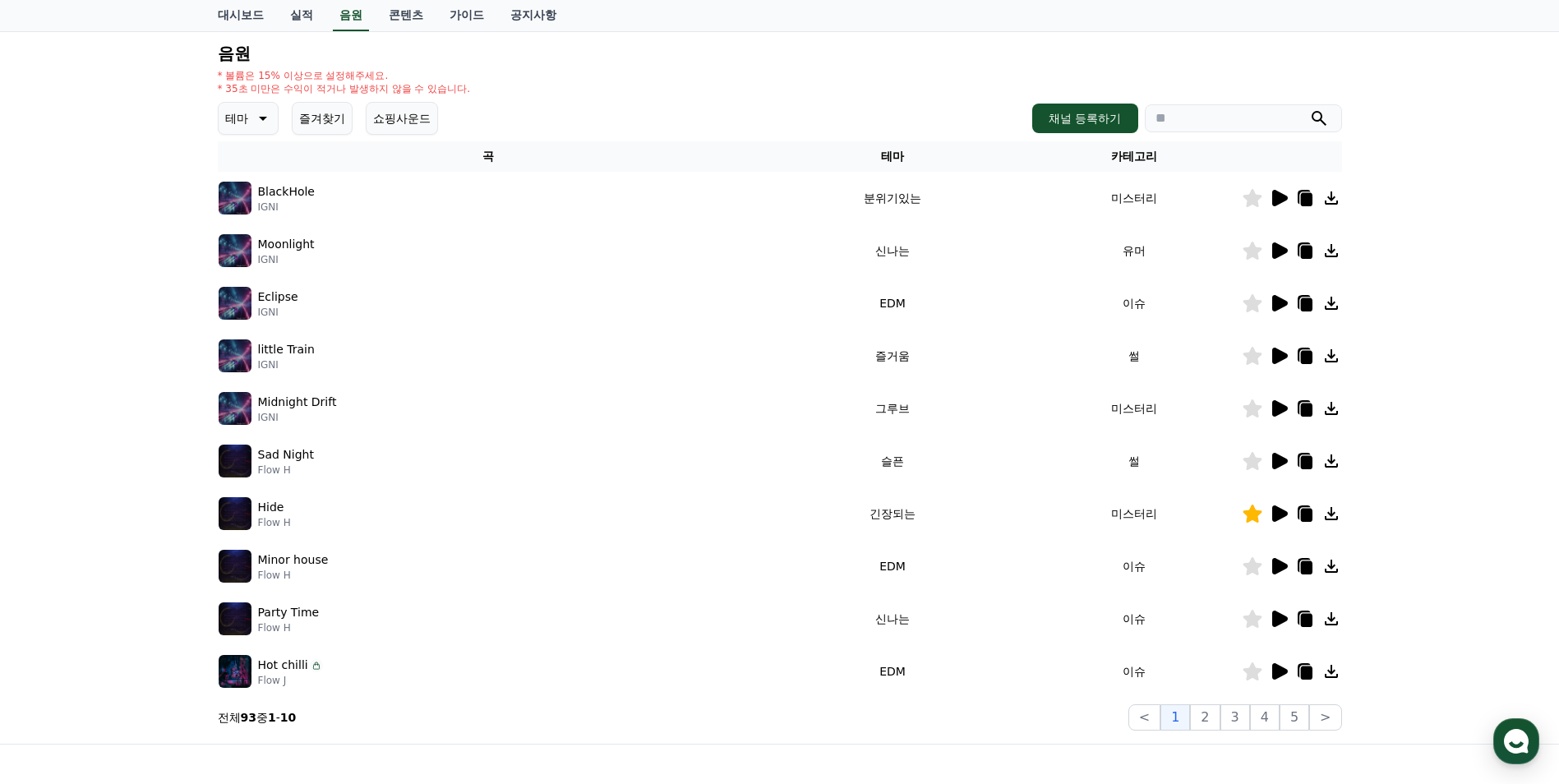
click at [1276, 256] on icon at bounding box center [1279, 251] width 16 height 16
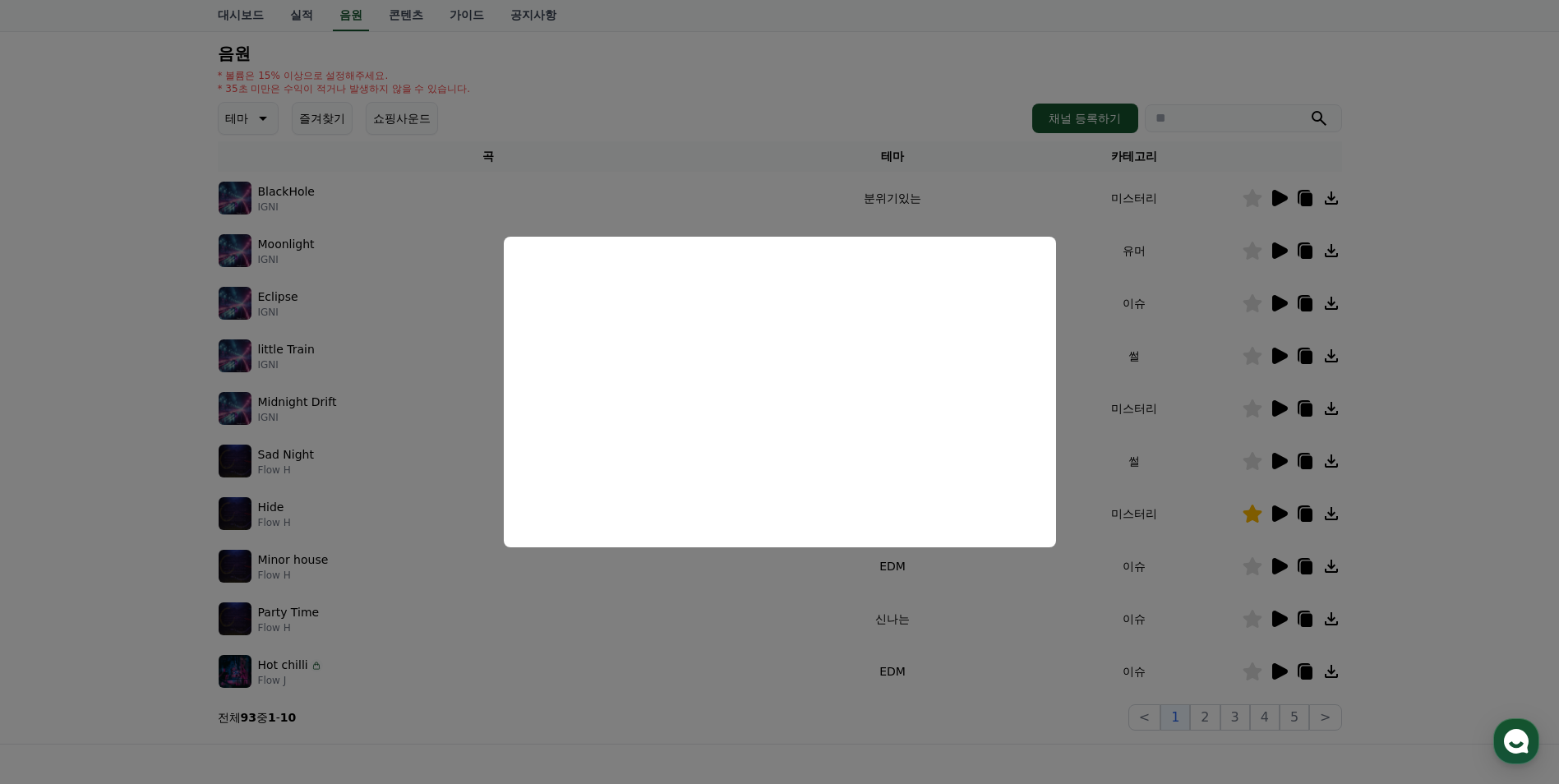
click at [715, 641] on button "close modal" at bounding box center [780, 392] width 1559 height 784
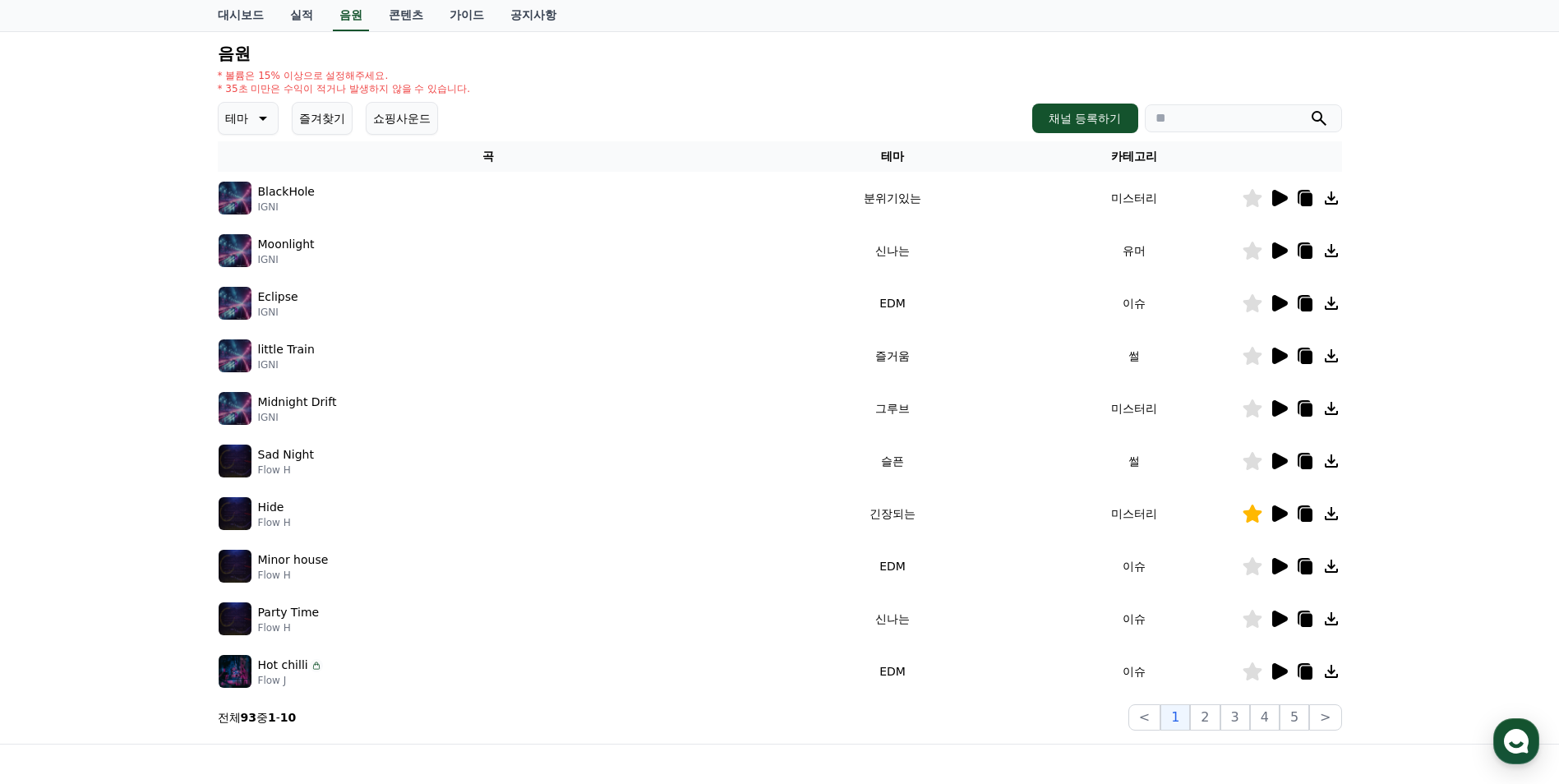
click at [1307, 248] on icon at bounding box center [1305, 252] width 12 height 13
click at [1282, 308] on icon at bounding box center [1279, 303] width 20 height 20
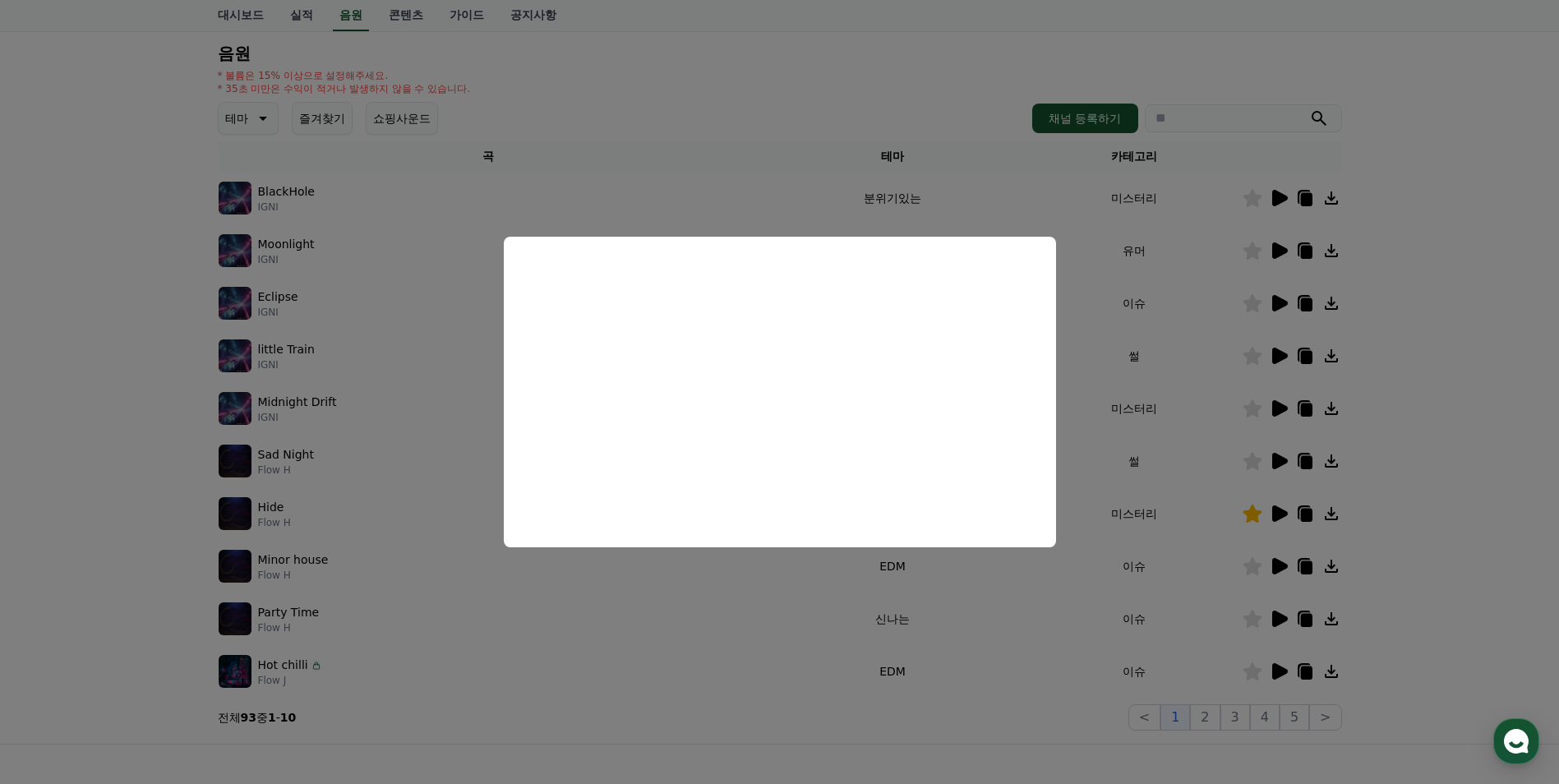
click at [785, 584] on button "close modal" at bounding box center [780, 392] width 1559 height 784
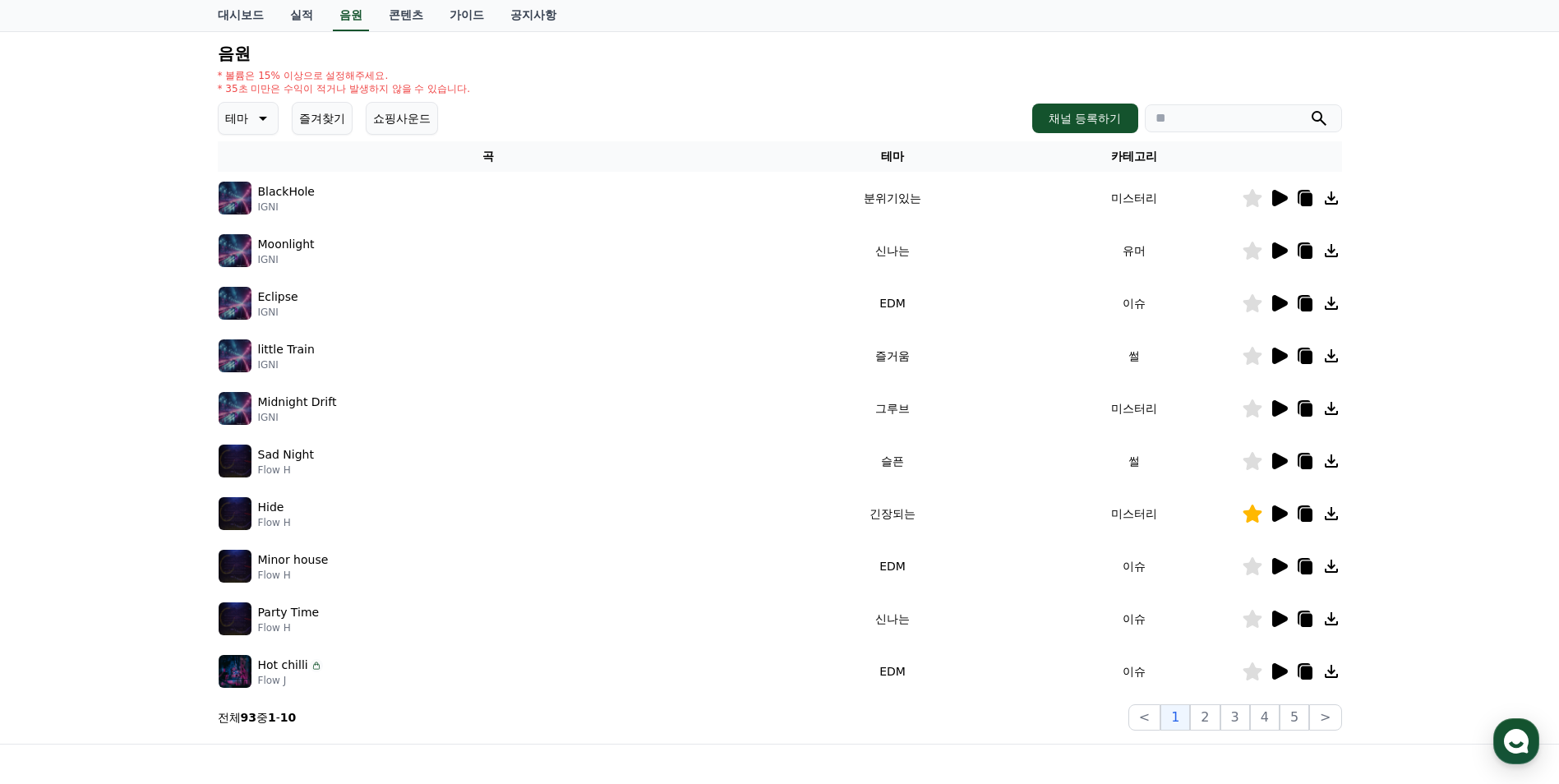
click at [1309, 300] on icon at bounding box center [1305, 305] width 12 height 13
